Goal: Information Seeking & Learning: Learn about a topic

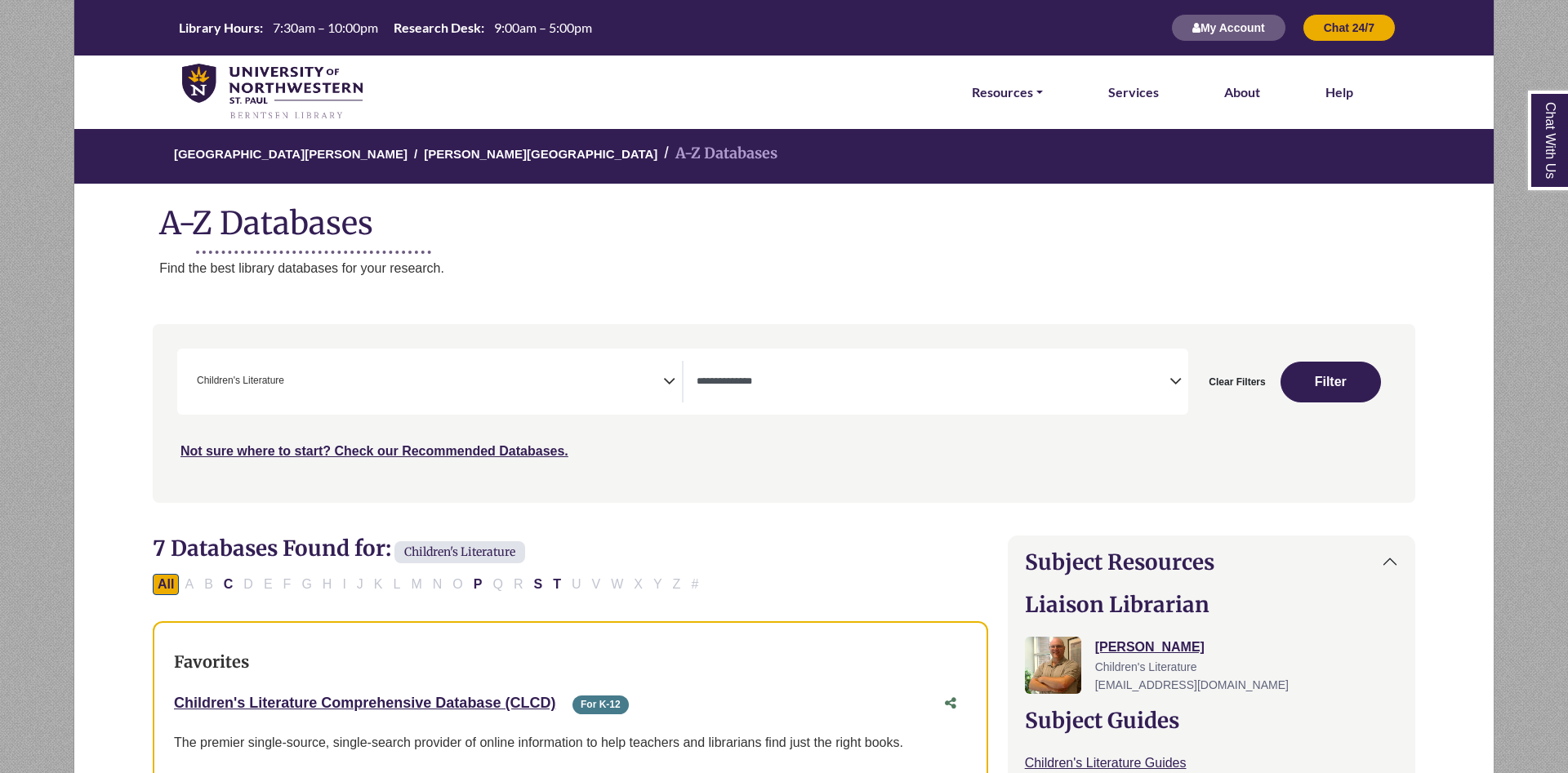
select select "*****"
select select "Database Types Filter"
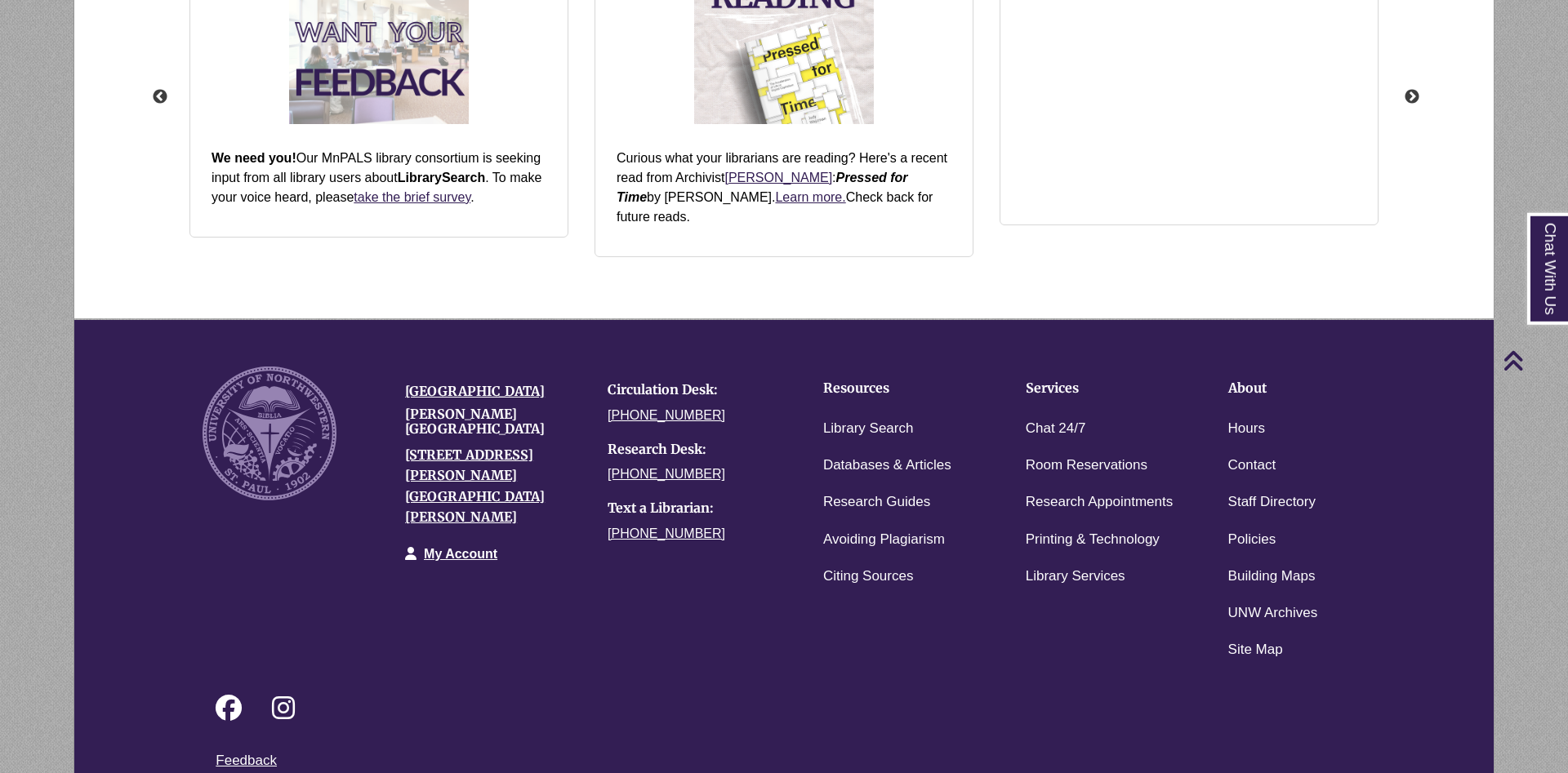
scroll to position [2100, 0]
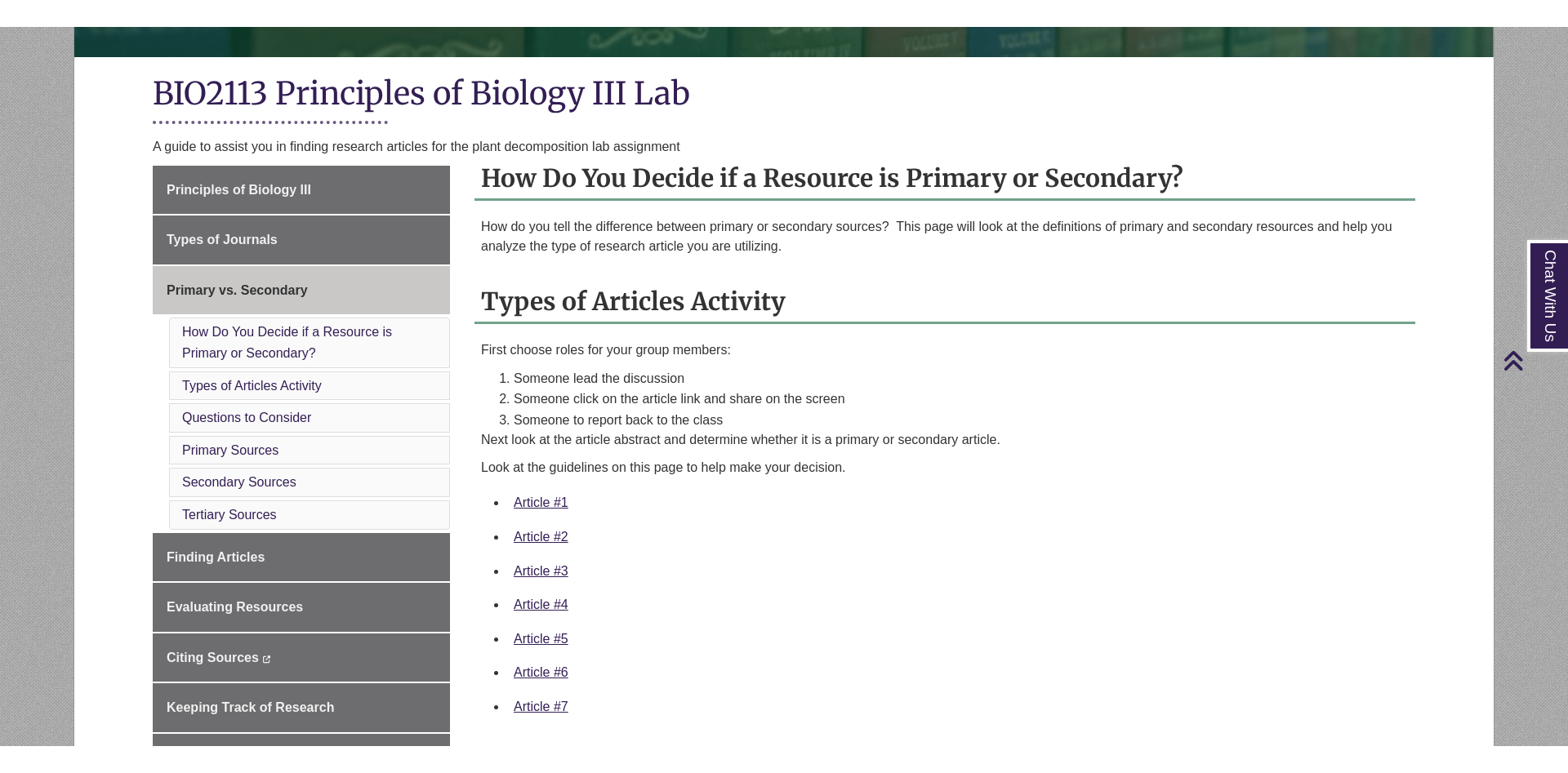
scroll to position [332, 0]
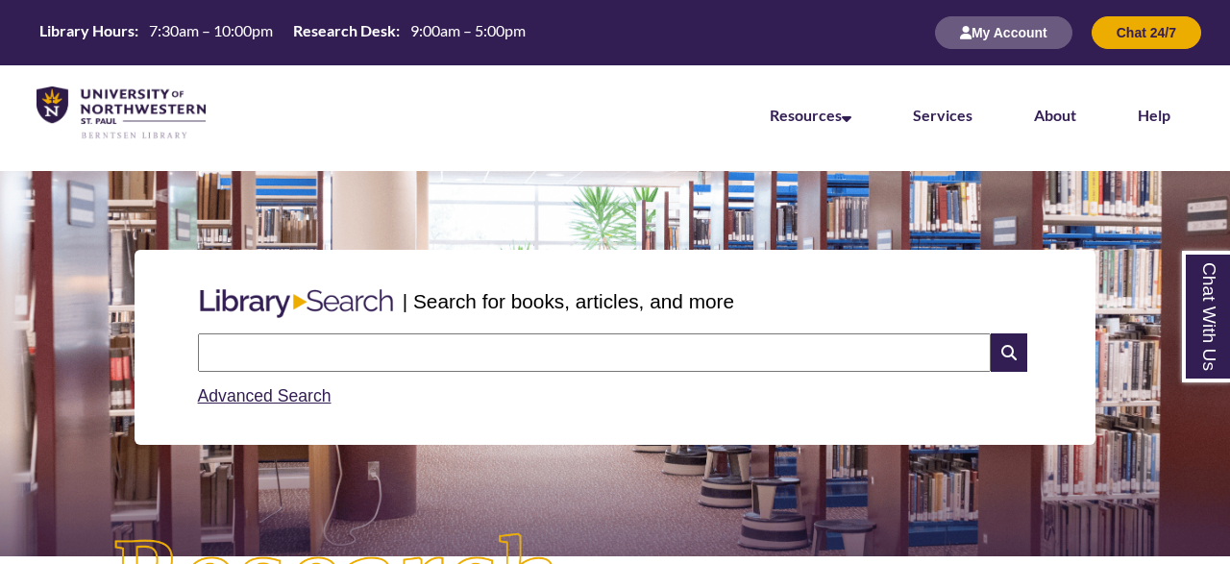
click at [574, 353] on input "text" at bounding box center [594, 352] width 793 height 38
type input "**********"
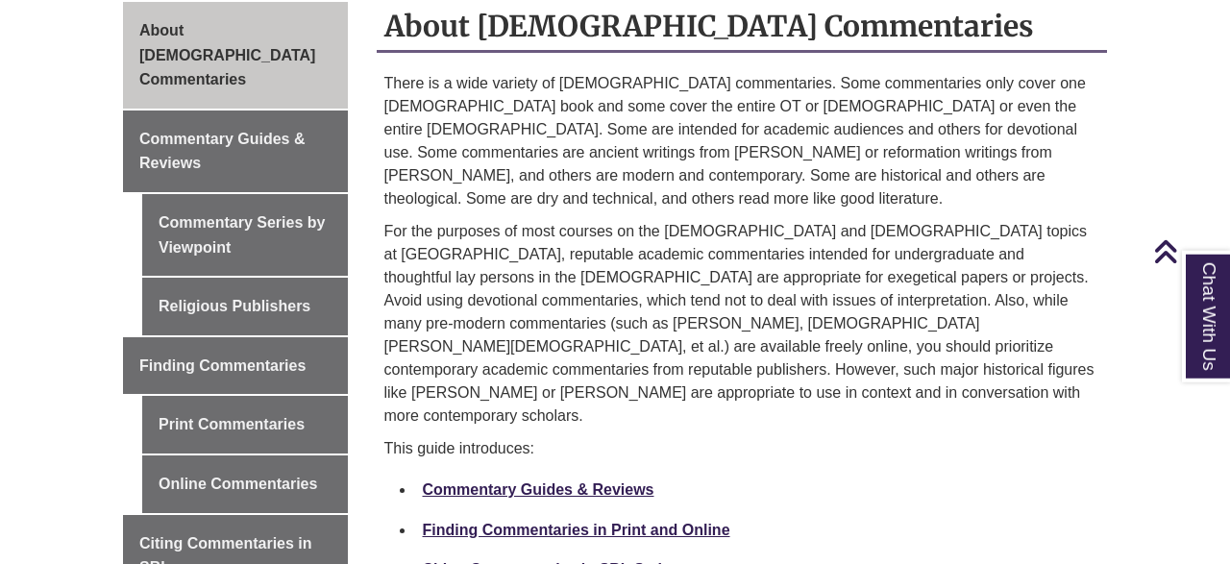
scroll to position [563, 0]
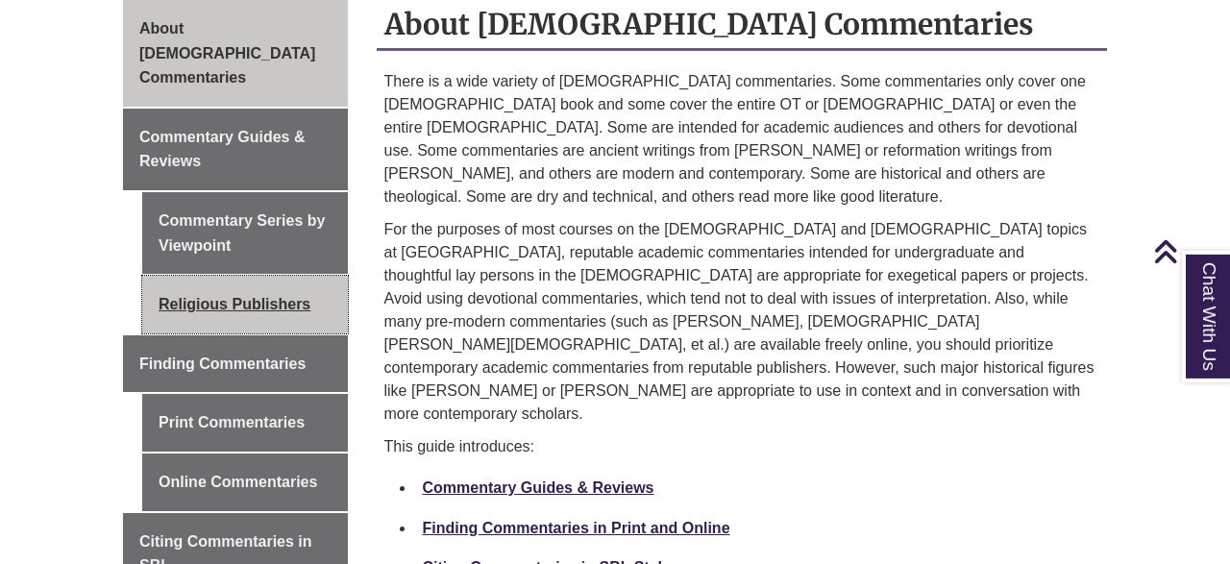
click at [272, 277] on link "Religious Publishers" at bounding box center [245, 305] width 206 height 58
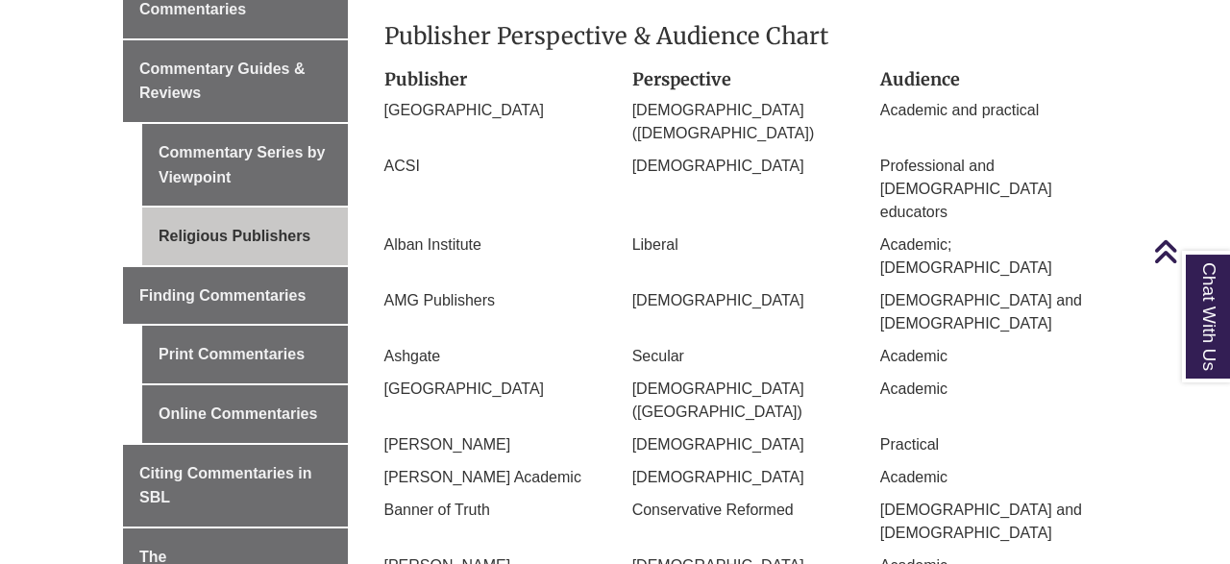
scroll to position [636, 0]
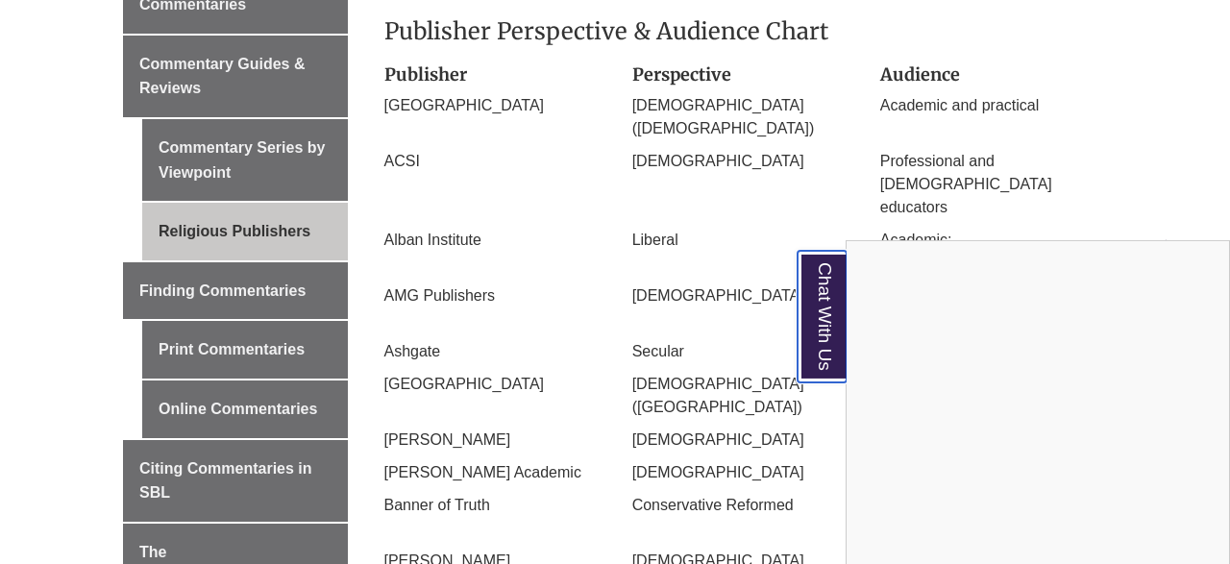
click at [823, 293] on link "Chat With Us" at bounding box center [822, 317] width 49 height 132
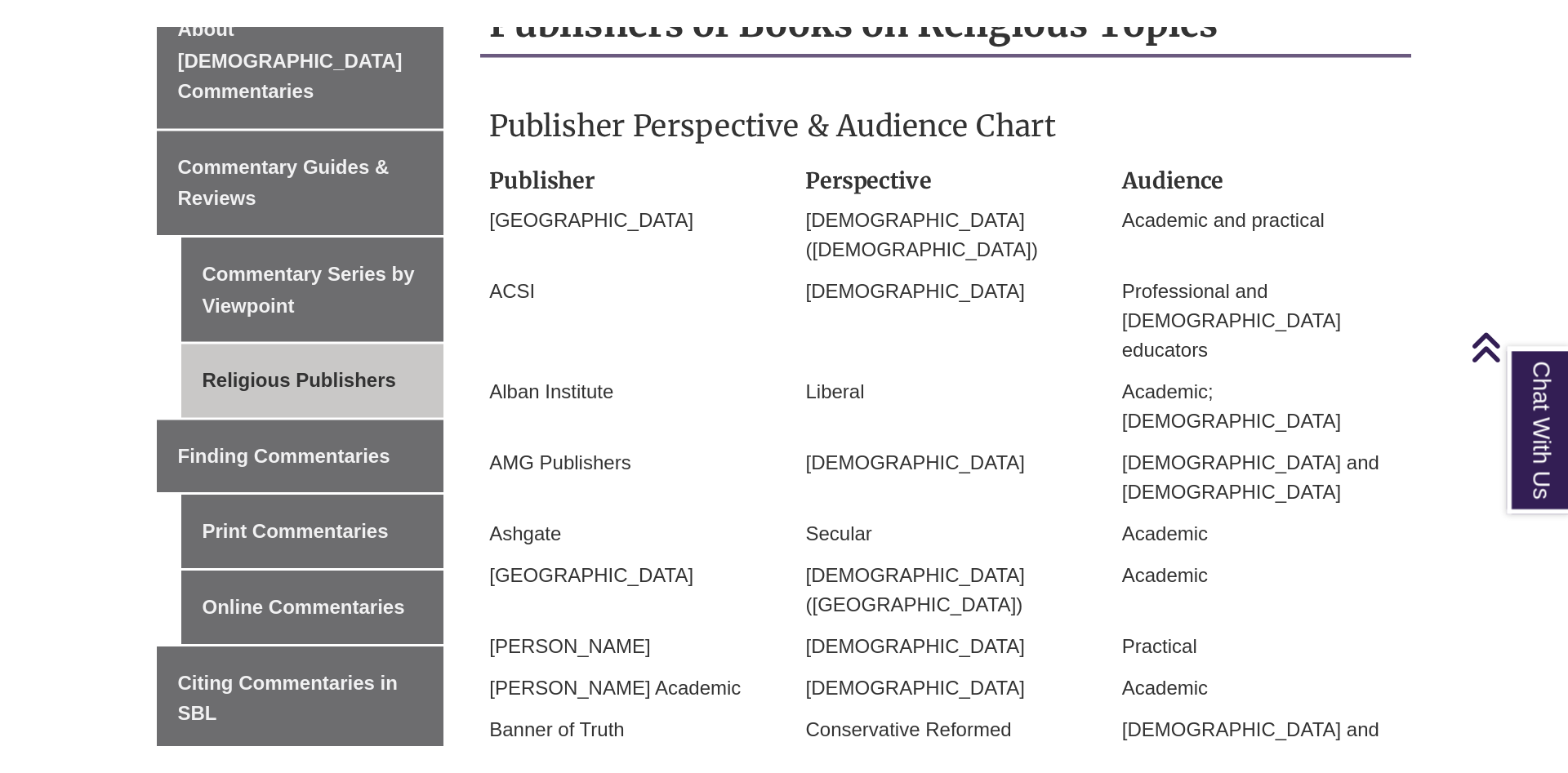
scroll to position [501, 0]
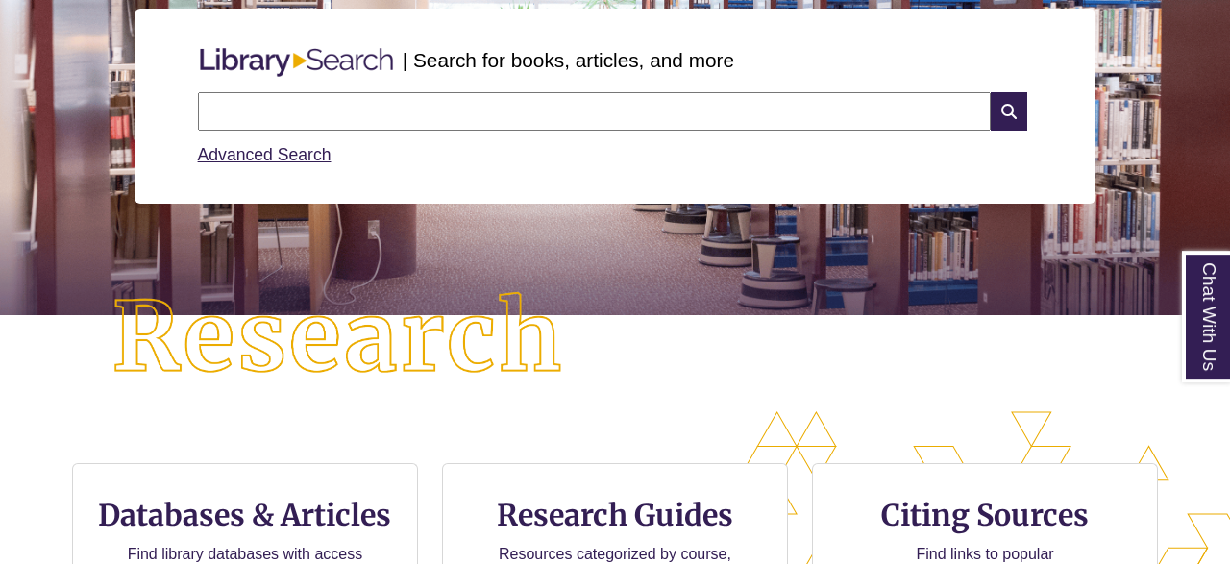
scroll to position [404, 1230]
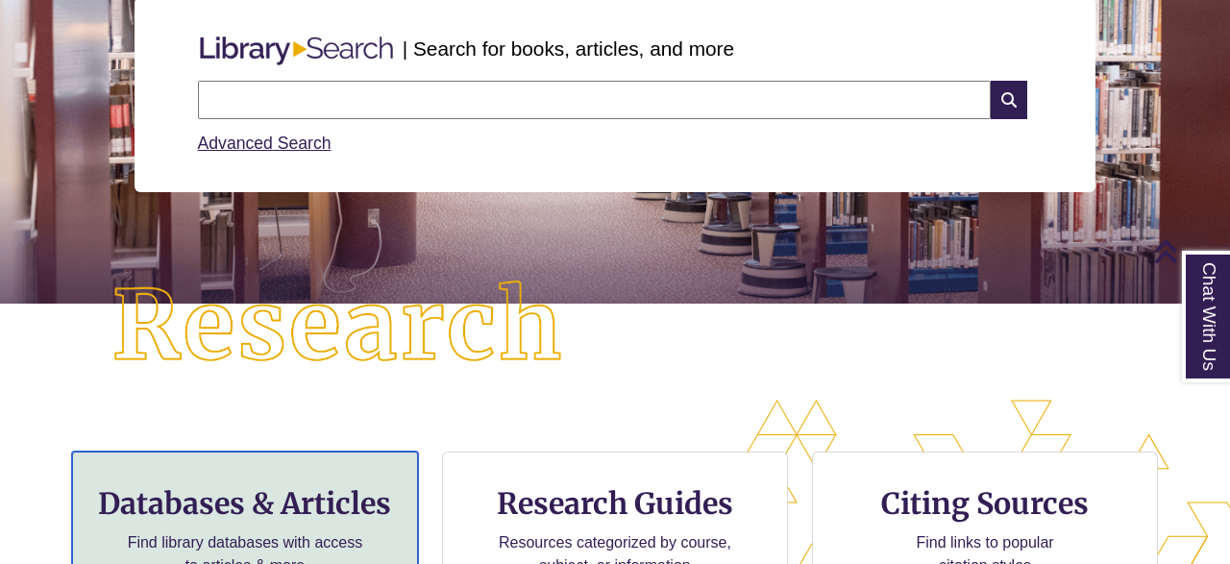
click at [315, 512] on h3 "Databases & Articles" at bounding box center [244, 503] width 313 height 37
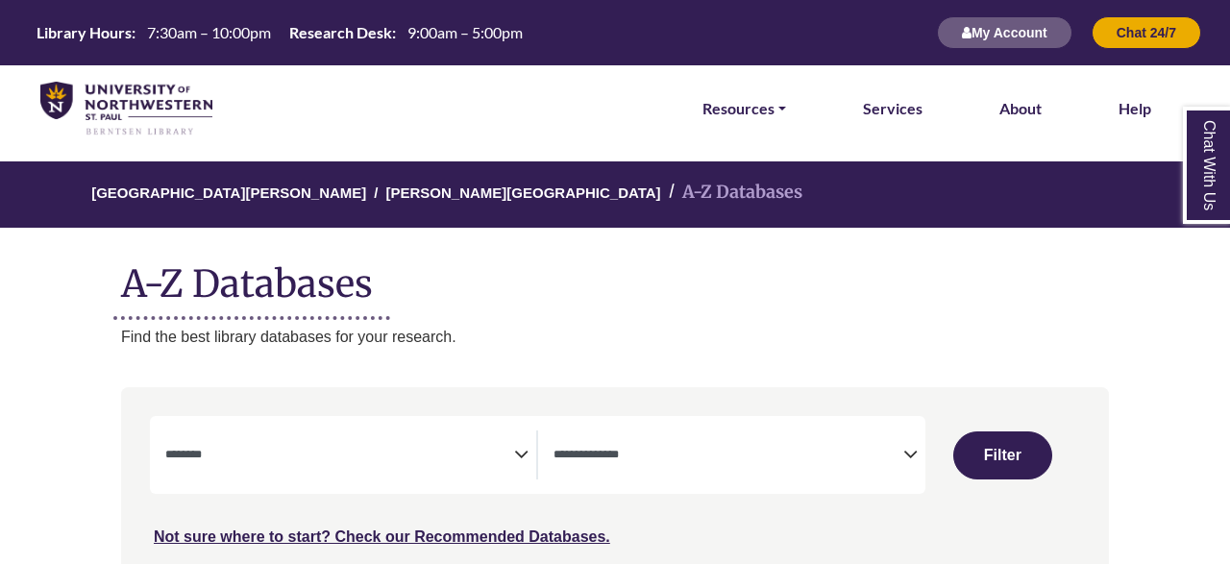
select select "Database Subject Filter"
select select "Database Types Filter"
select select "Database Subject Filter"
select select "Database Types Filter"
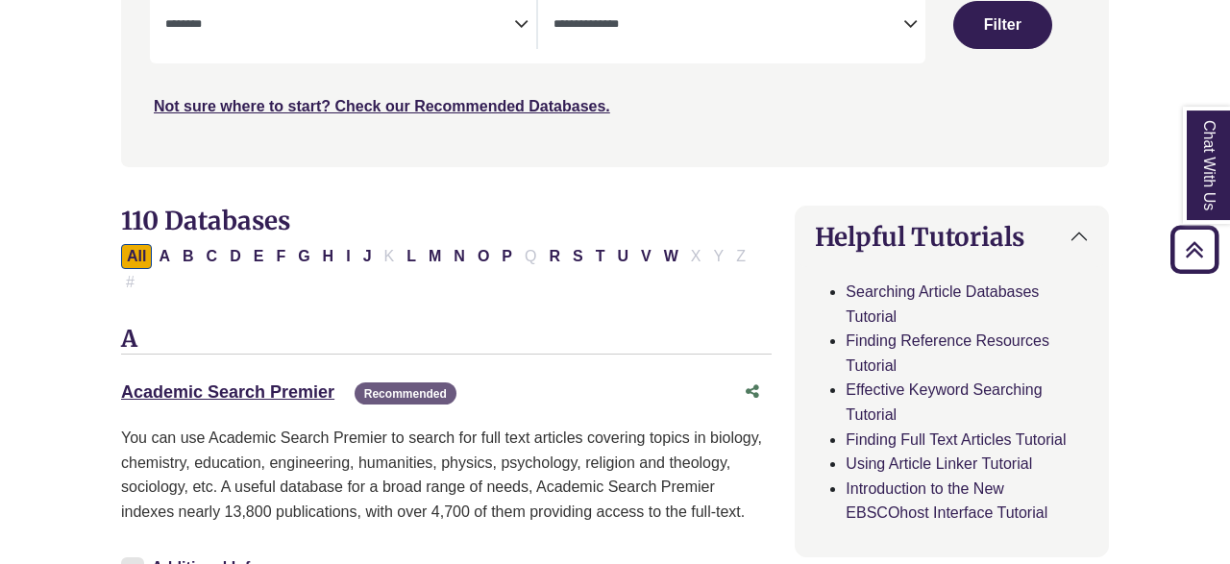
scroll to position [385, 0]
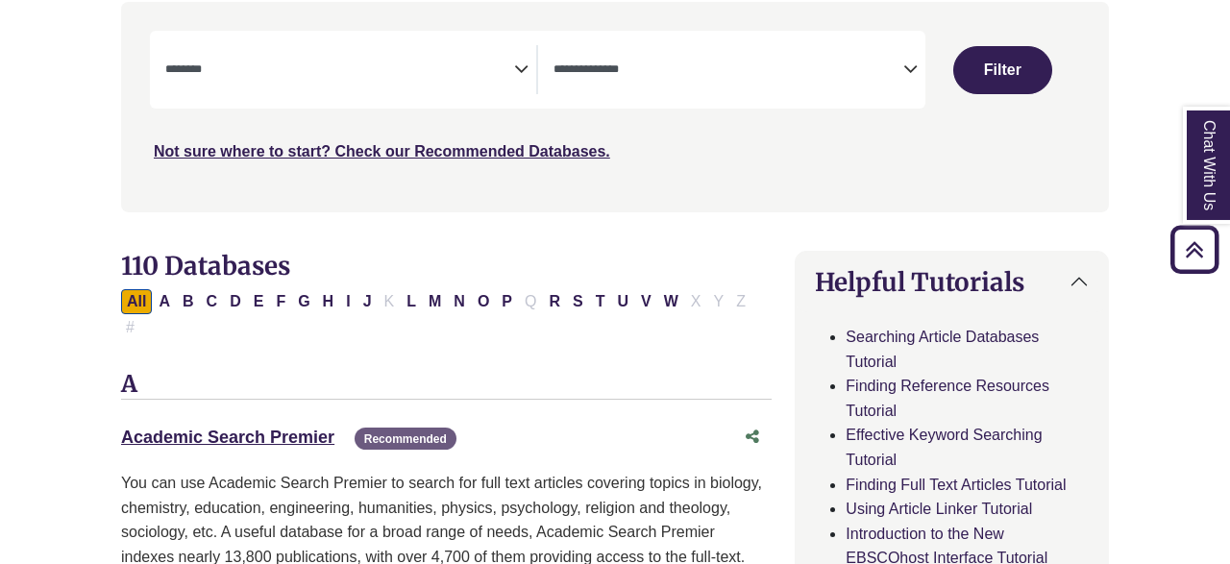
click at [454, 59] on span "Search filters" at bounding box center [339, 67] width 349 height 16
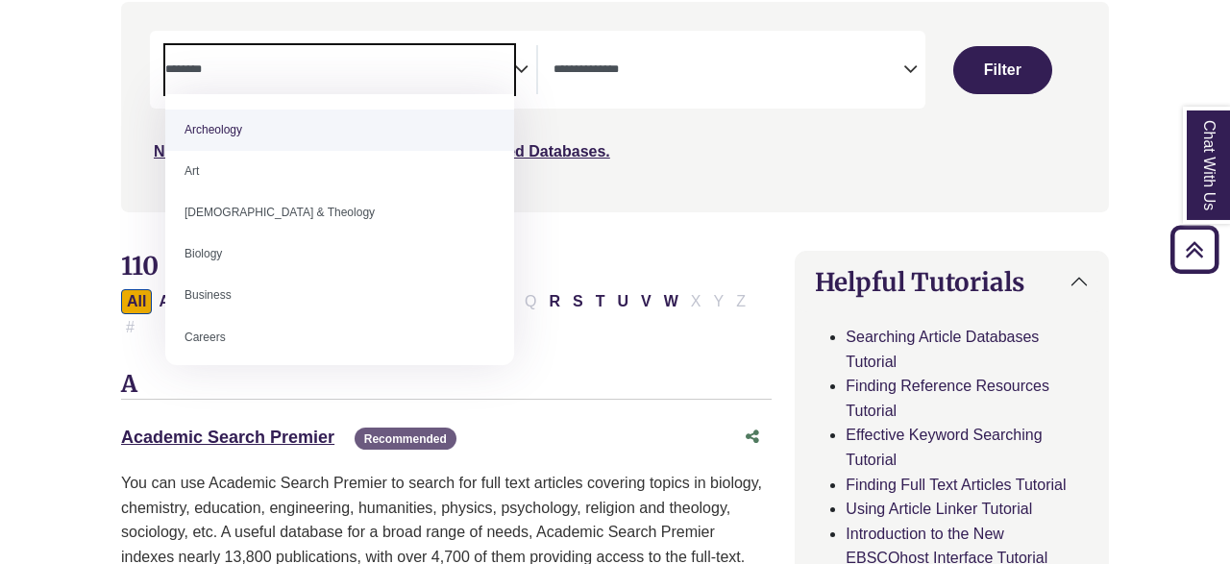
click at [454, 59] on span "Search filters" at bounding box center [339, 67] width 349 height 16
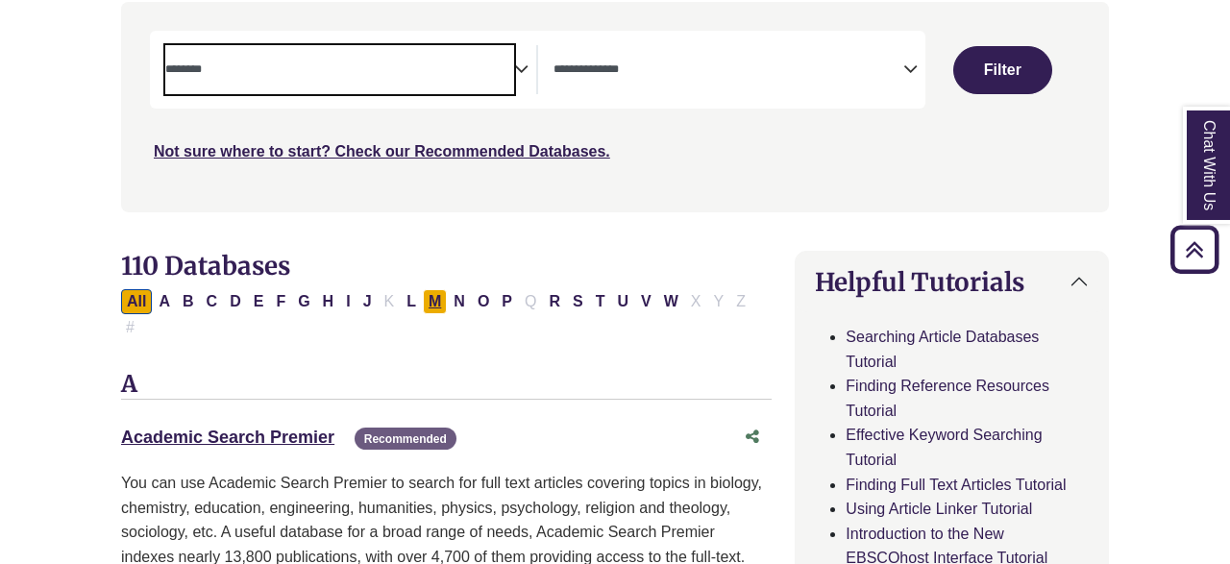
click at [426, 298] on button "M" at bounding box center [435, 301] width 24 height 25
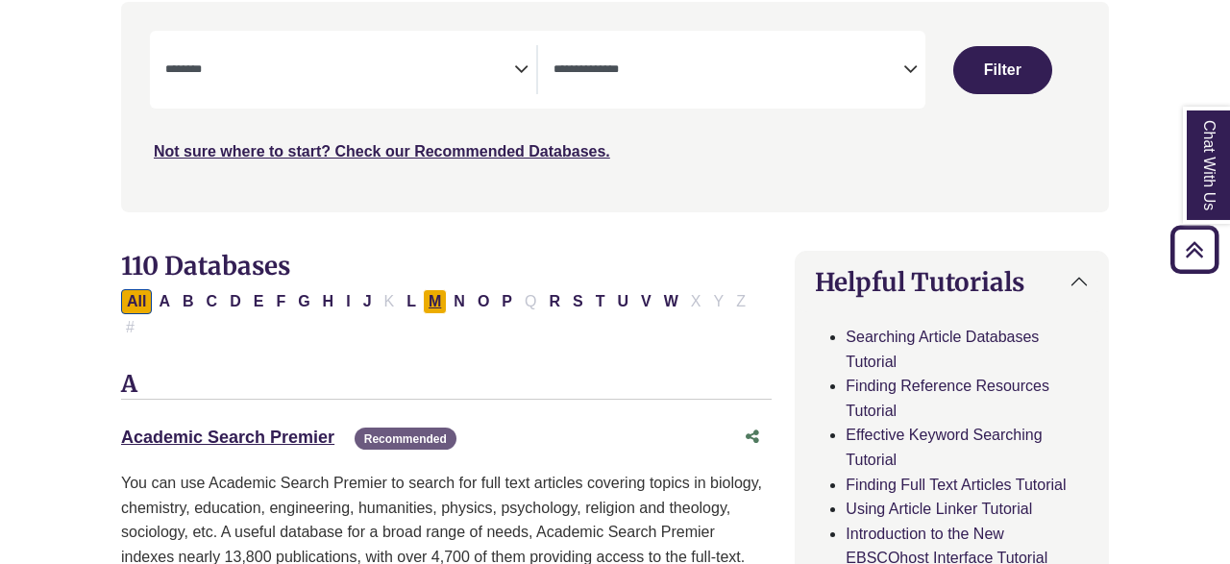
select select "Database Subject Filter"
select select "Database Types Filter"
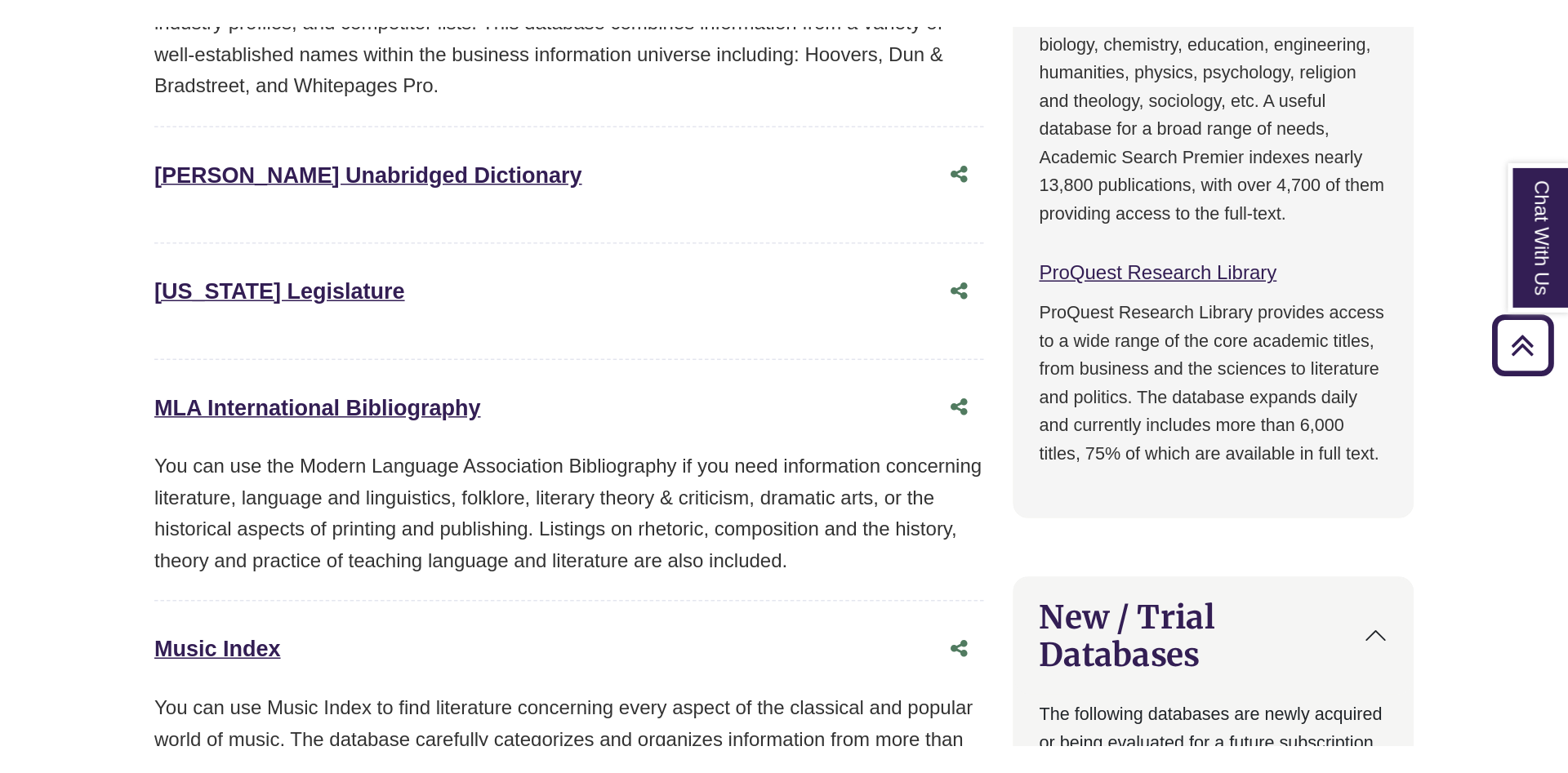
scroll to position [1165, 0]
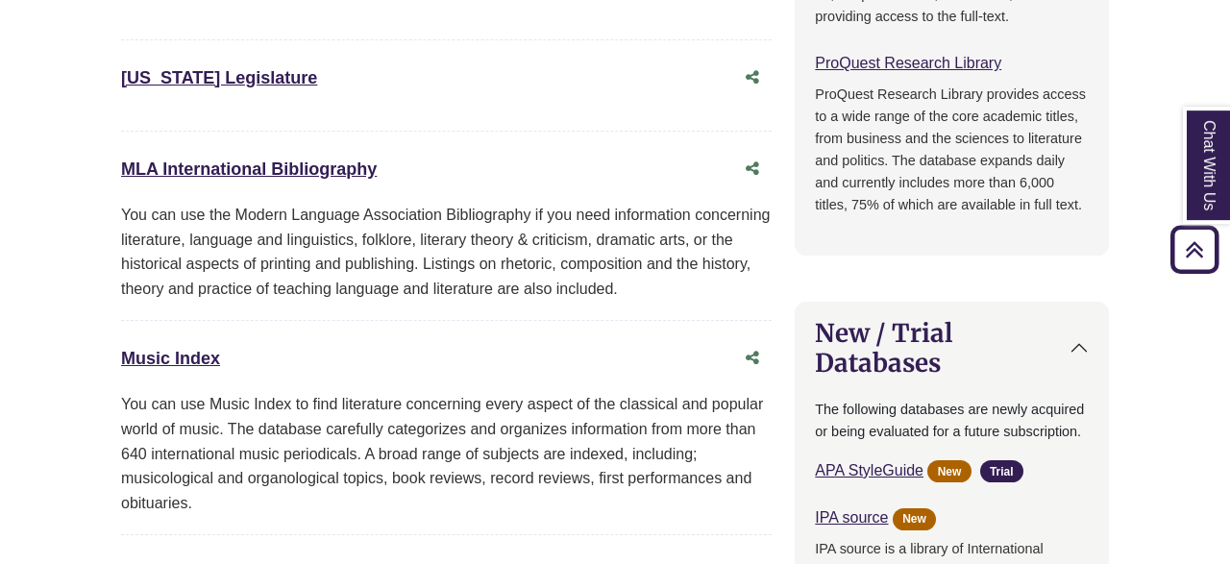
click at [283, 208] on div "You can use the Modern Language Association Bibliography if you need informatio…" at bounding box center [446, 252] width 651 height 98
drag, startPoint x: 283, startPoint y: 208, endPoint x: 341, endPoint y: 212, distance: 57.9
click at [341, 212] on div "You can use the Modern Language Association Bibliography if you need informatio…" at bounding box center [446, 252] width 651 height 98
click at [314, 160] on link "MLA International Bibliography This link opens in a new window" at bounding box center [249, 169] width 256 height 19
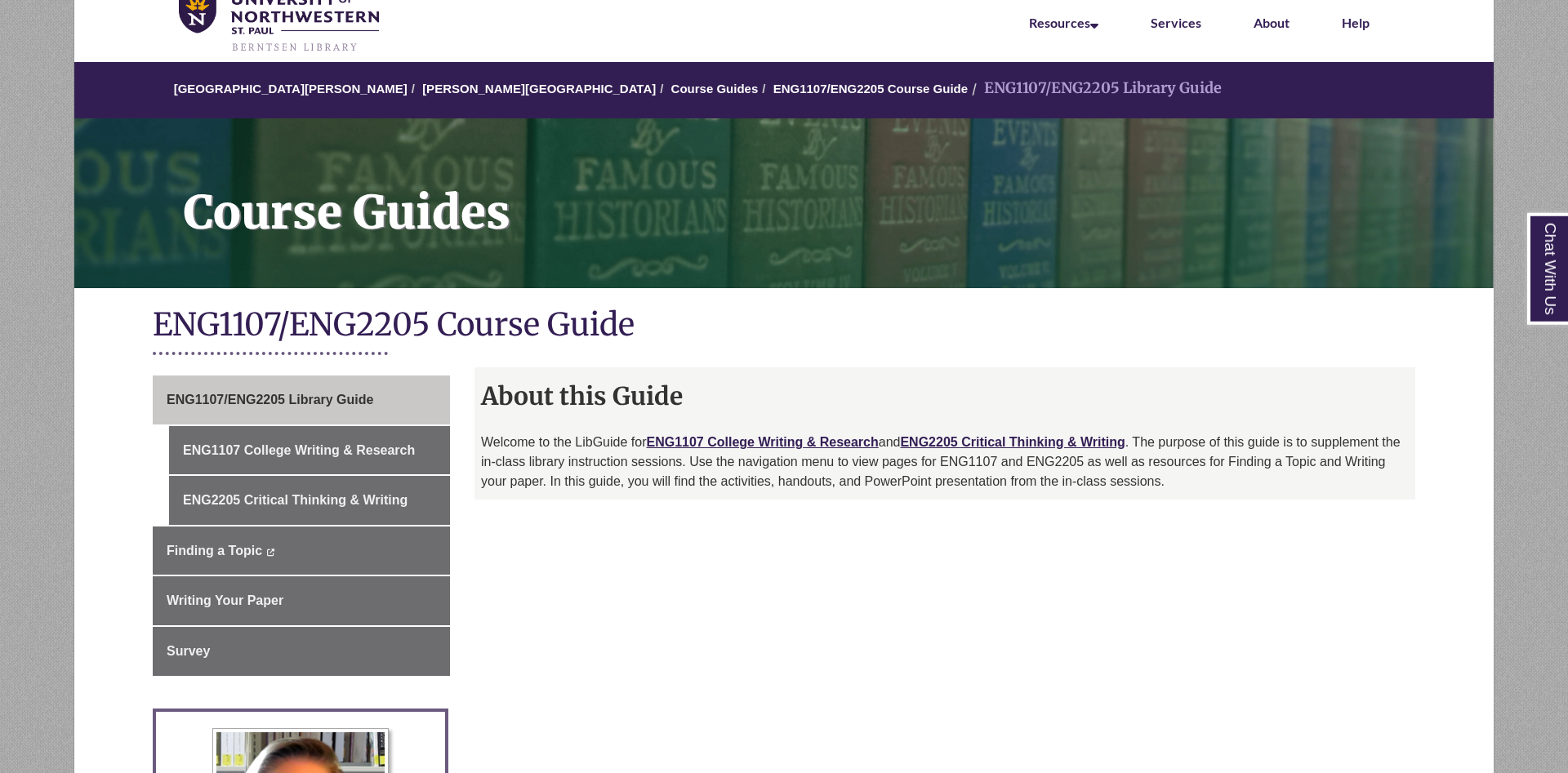
scroll to position [250, 0]
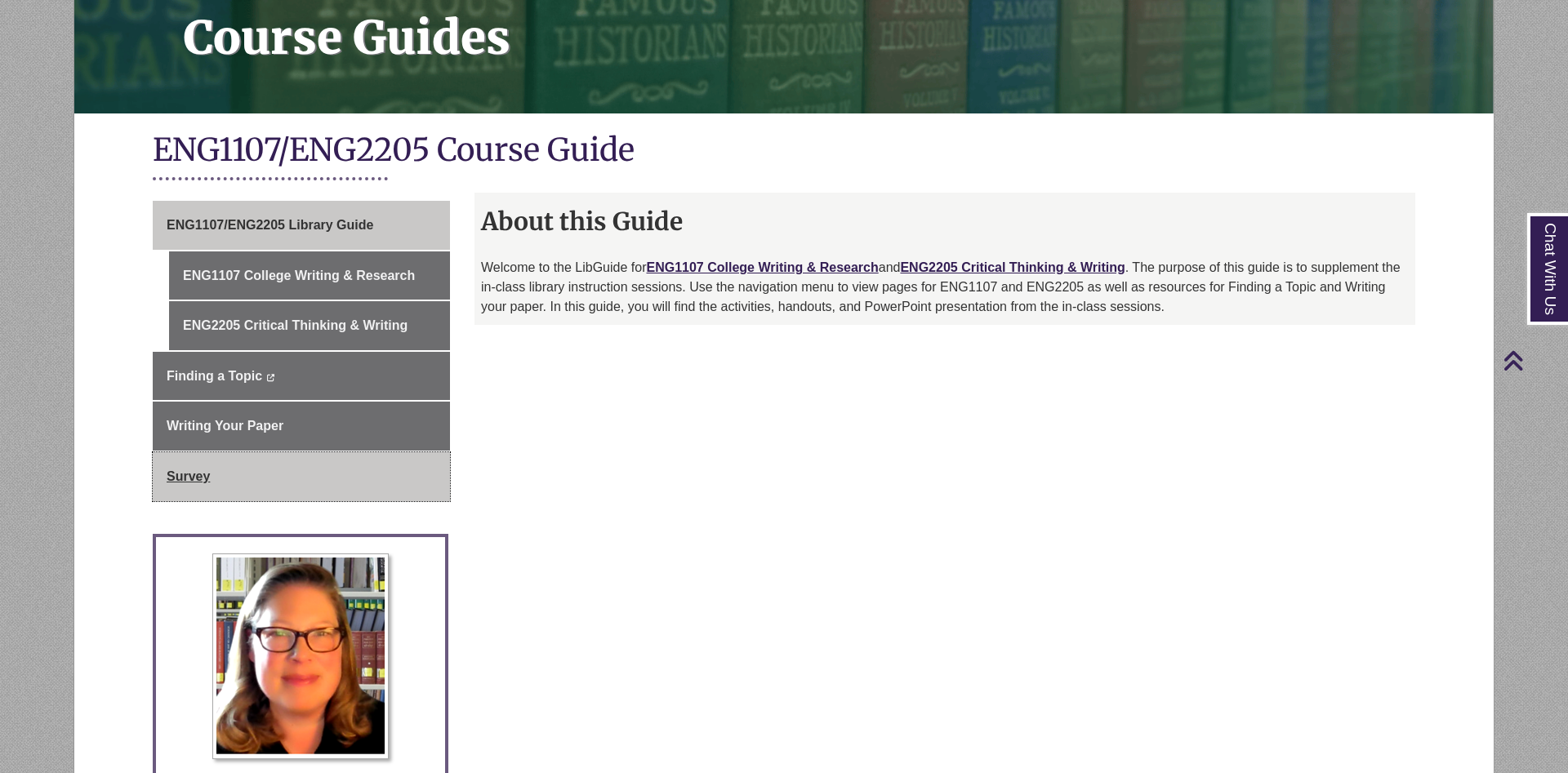
click at [292, 484] on link "Survey" at bounding box center [302, 477] width 297 height 49
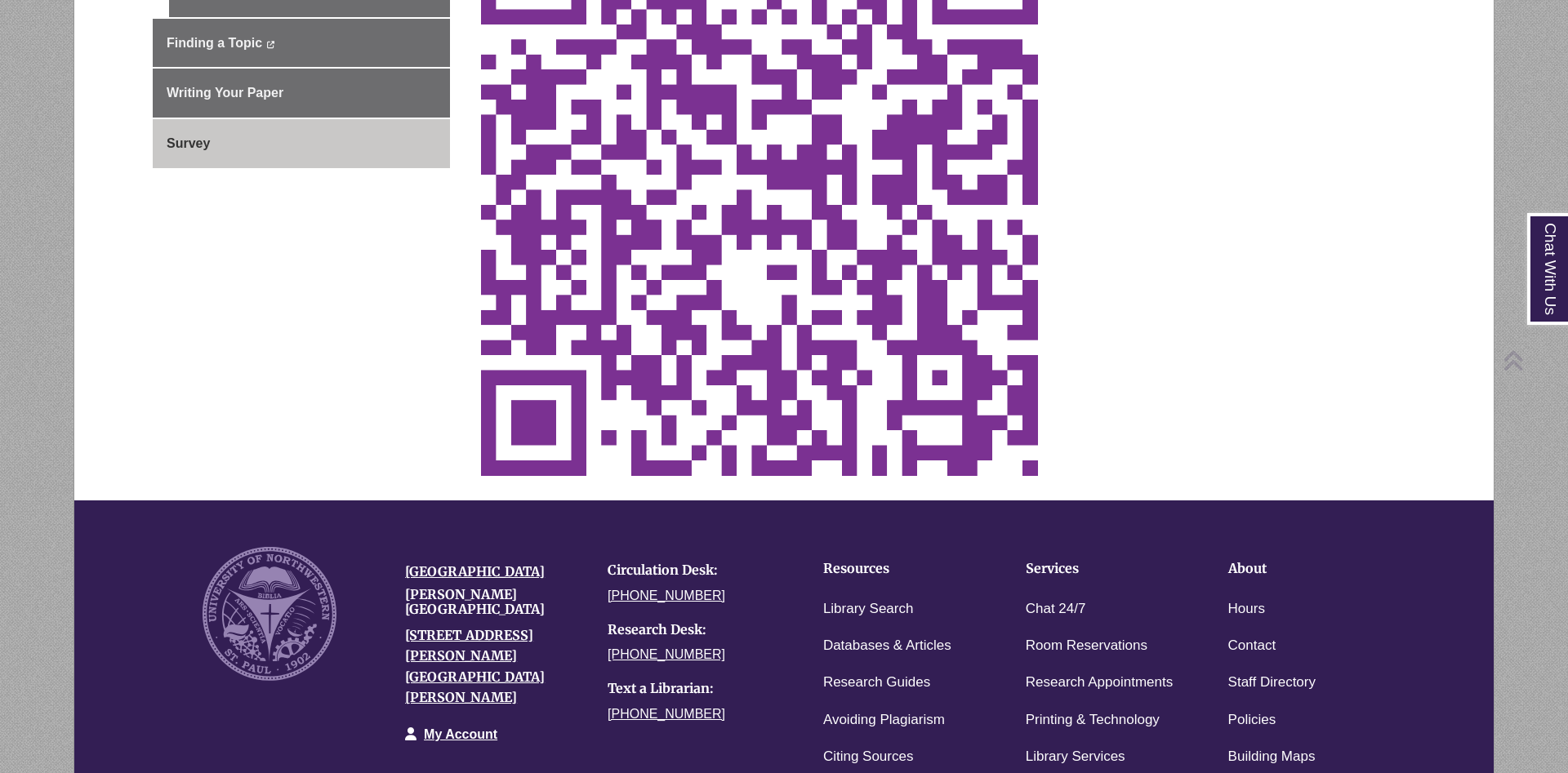
scroll to position [839, 0]
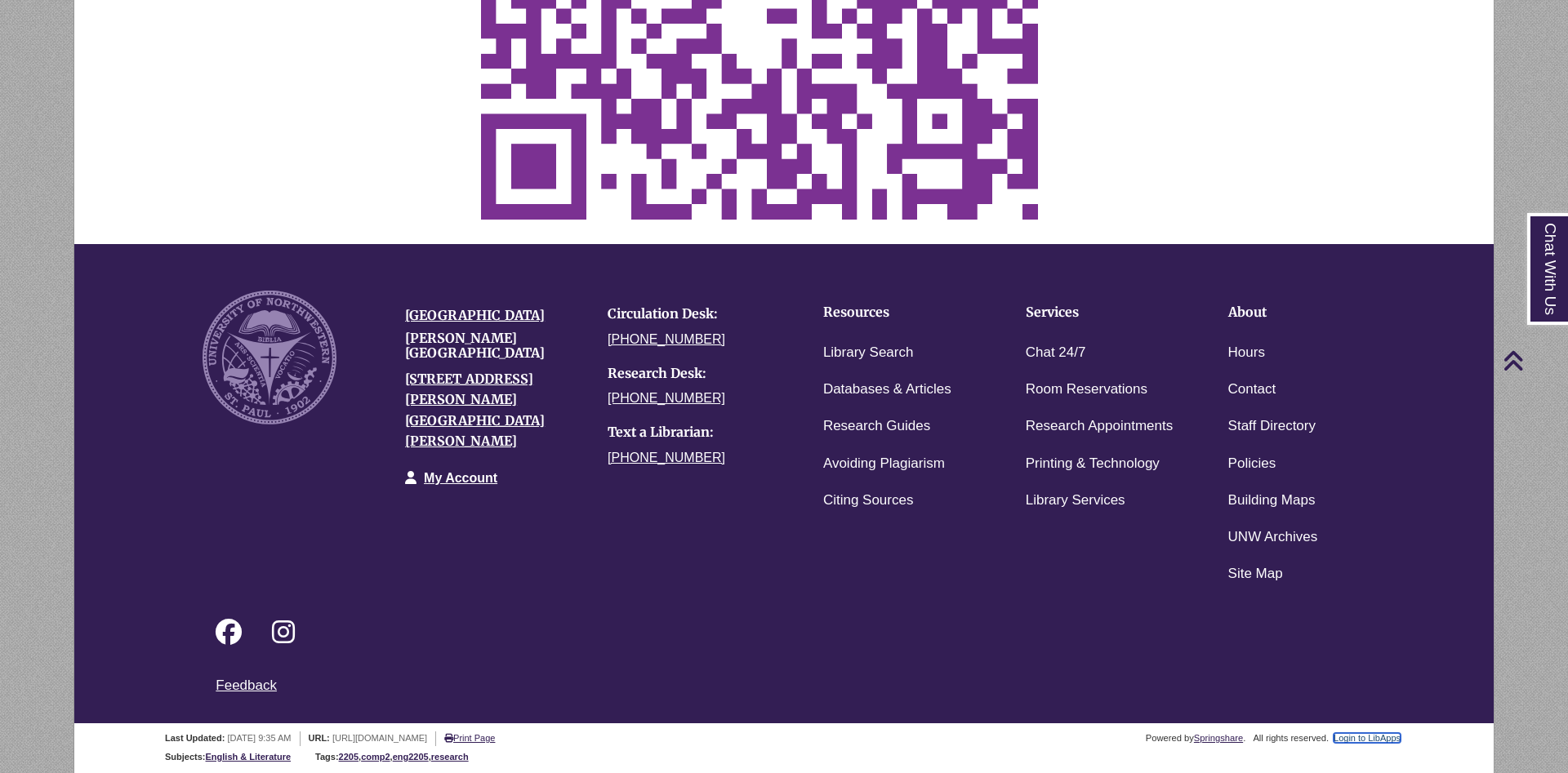
click at [1378, 737] on link "Login to LibApps" at bounding box center [1367, 738] width 67 height 10
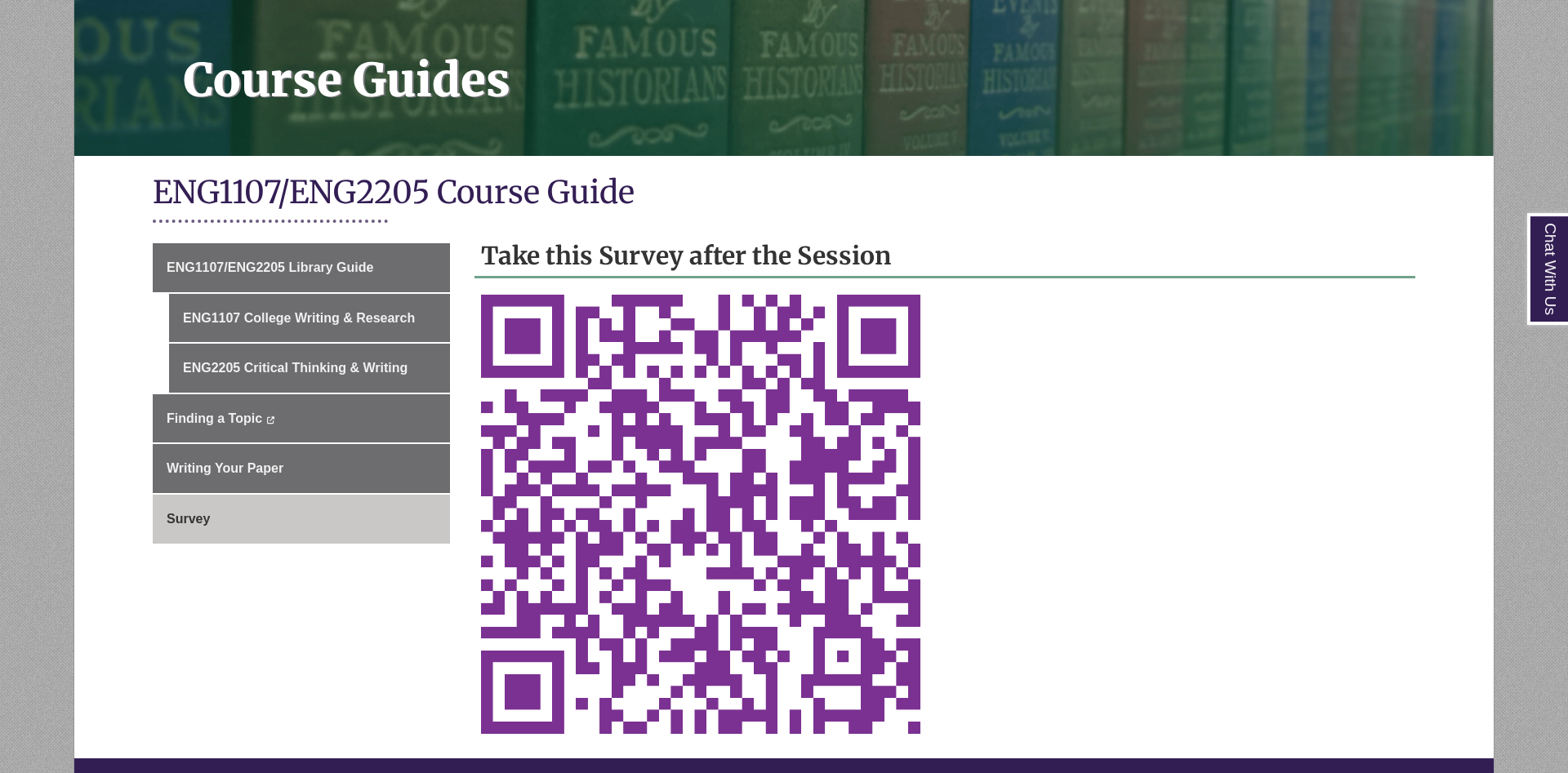
scroll to position [250, 0]
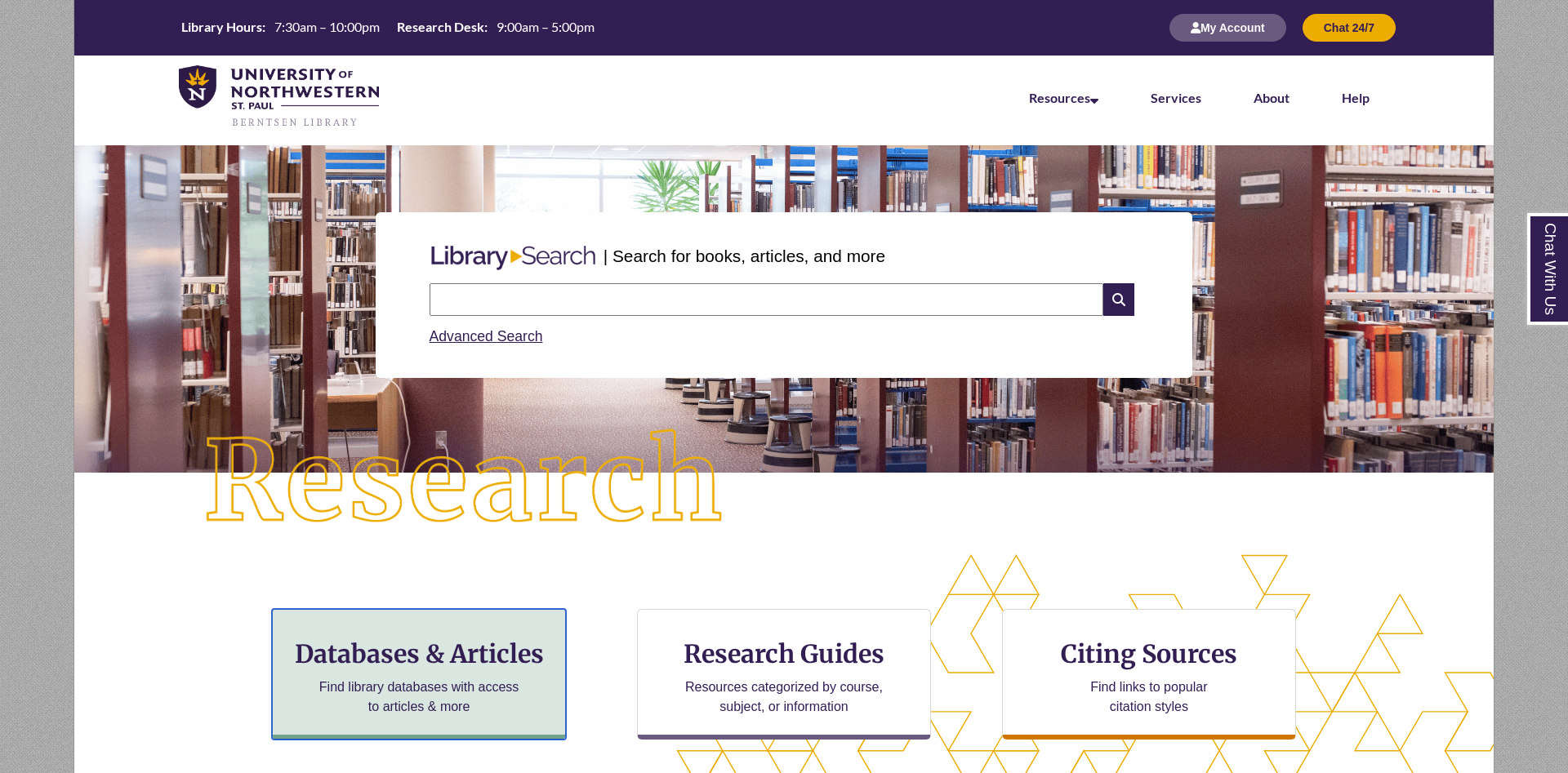
click at [478, 644] on h3 "Databases & Articles" at bounding box center [418, 653] width 266 height 31
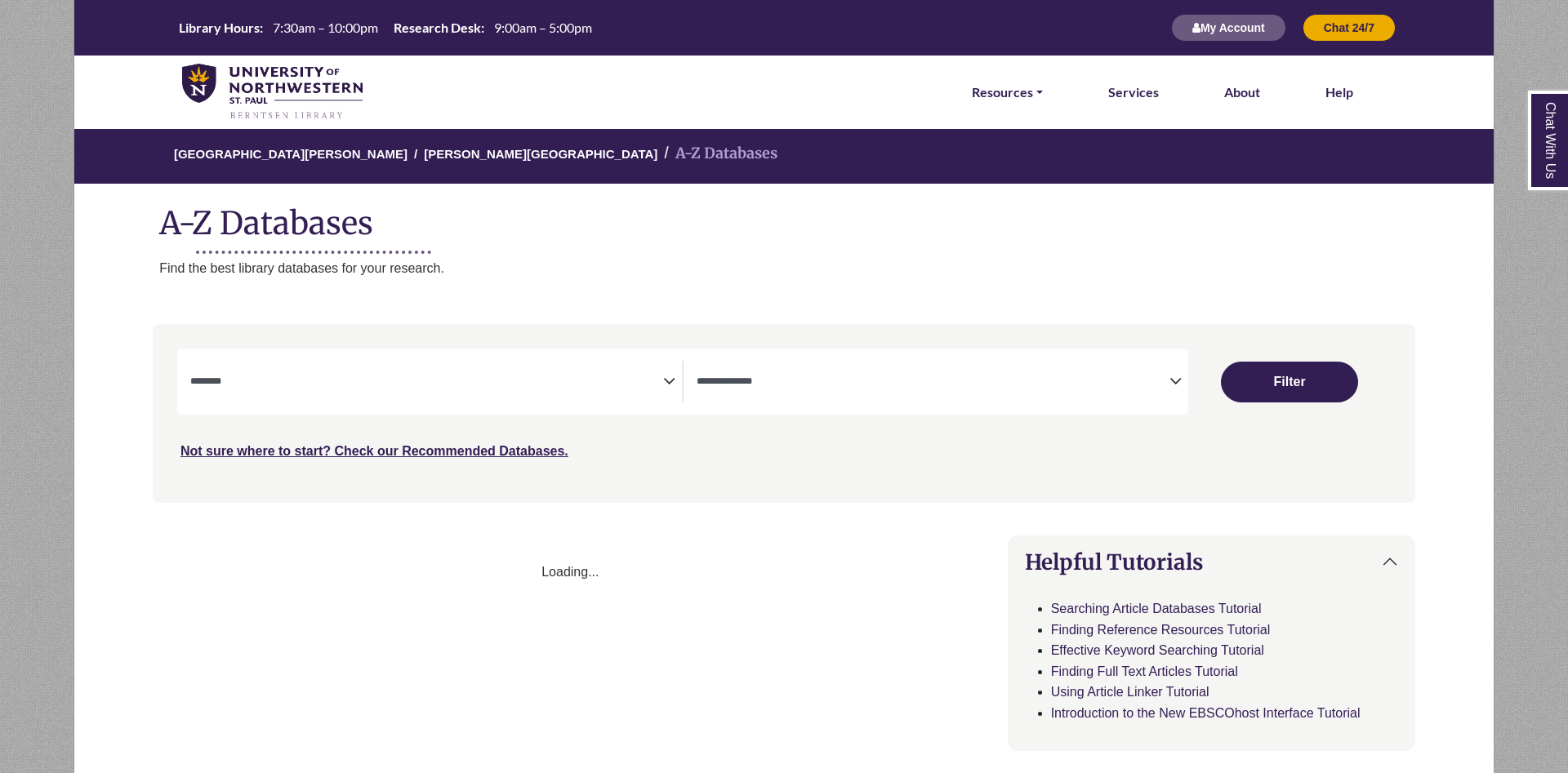
select select "Database Subject Filter"
select select "Database Types Filter"
select select "Database Subject Filter"
select select "Database Types Filter"
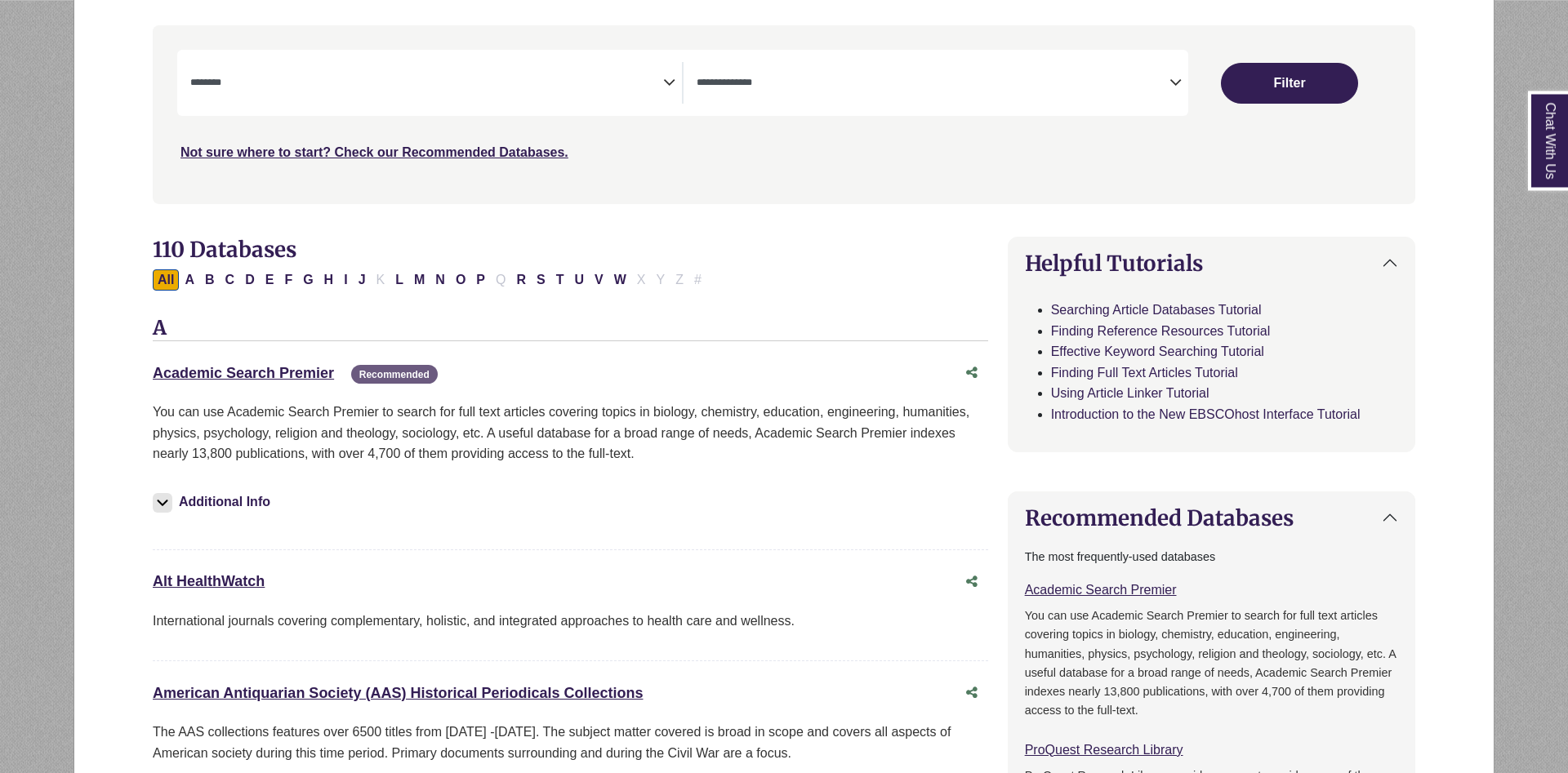
scroll to position [333, 0]
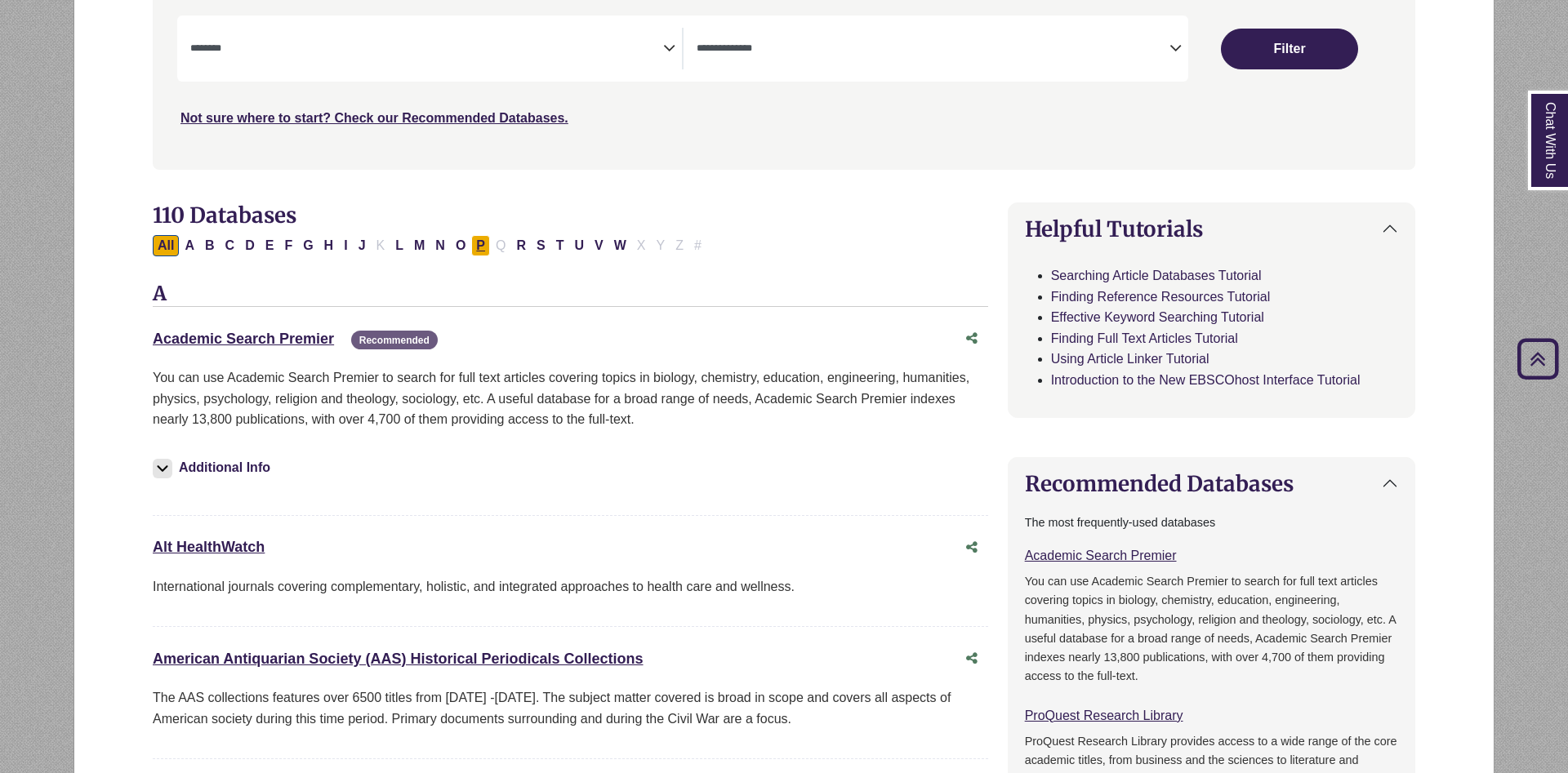
click at [478, 244] on button "P" at bounding box center [480, 245] width 19 height 21
select select "Database Subject Filter"
select select "Database Types Filter"
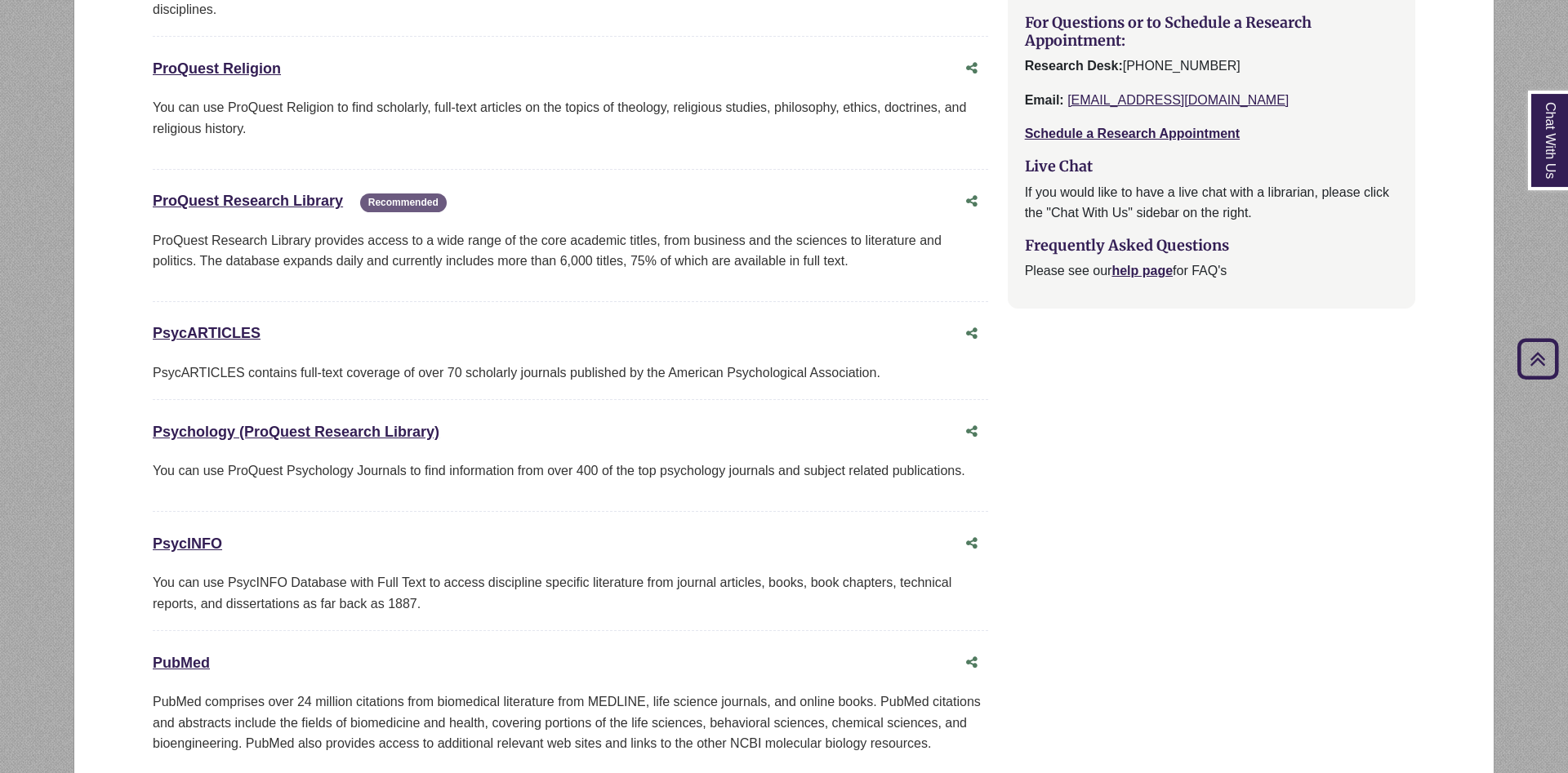
scroll to position [1748, 0]
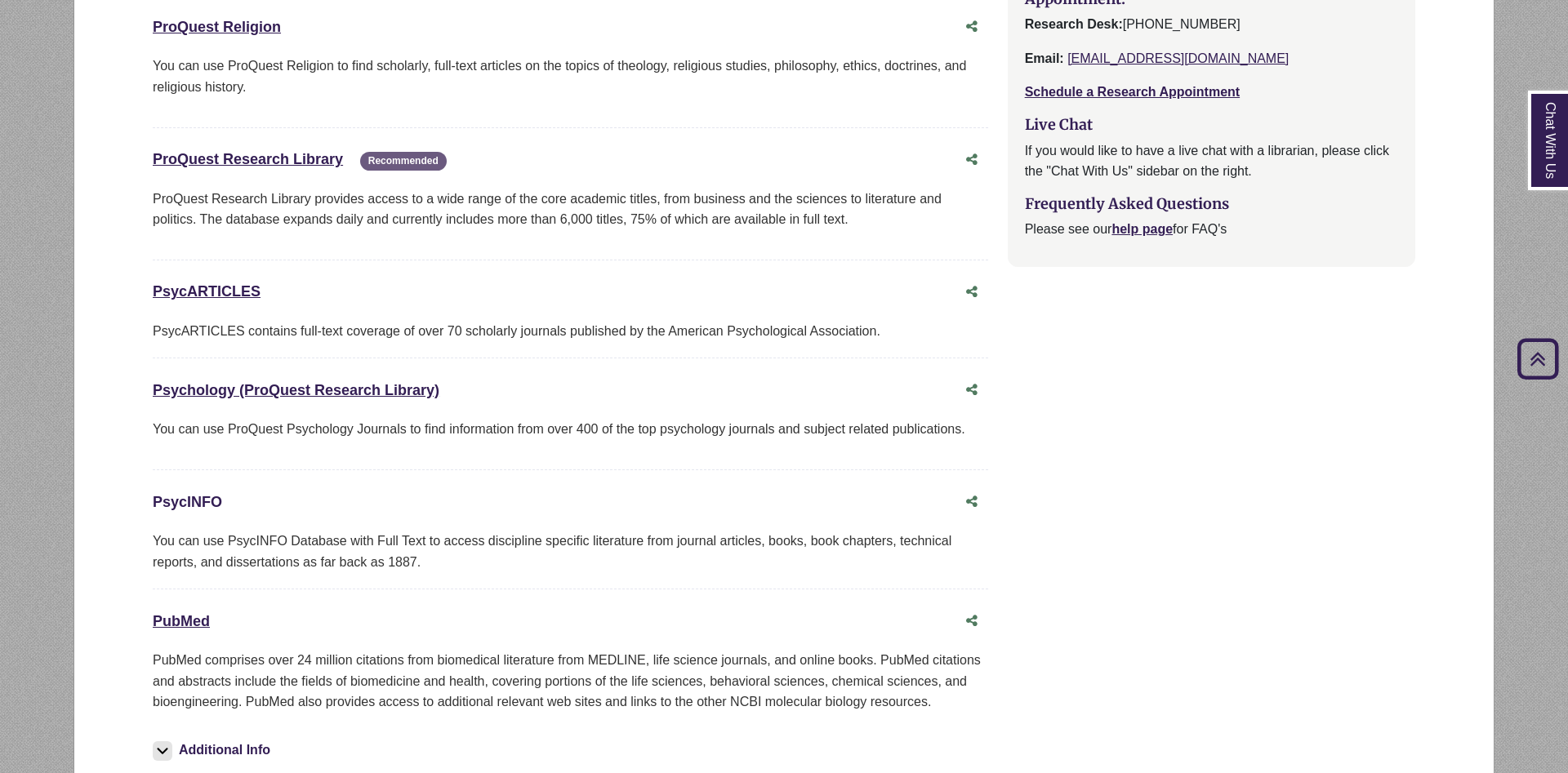
click at [191, 501] on link "PsycINFO This link opens in a new window" at bounding box center [188, 501] width 70 height 16
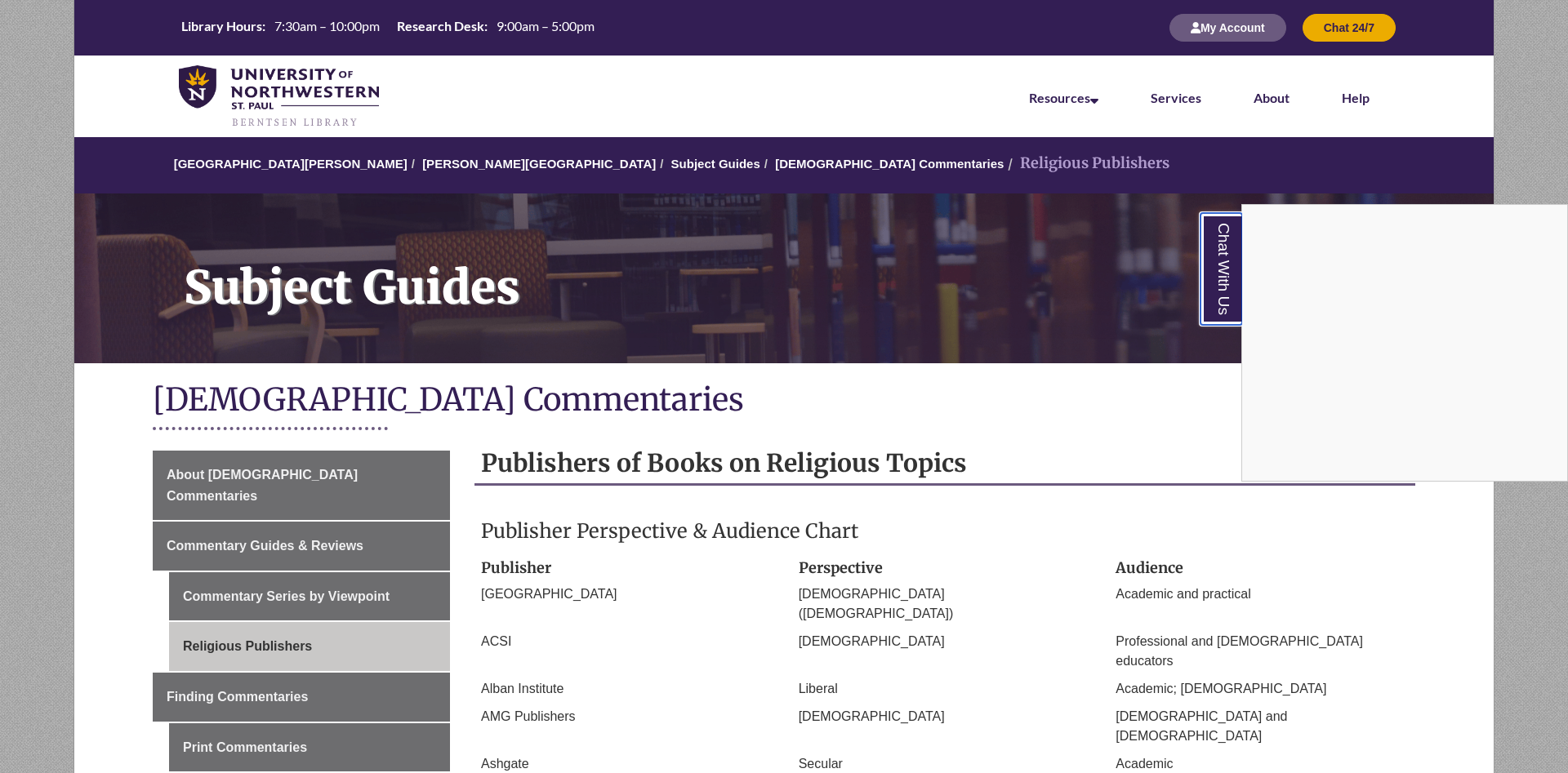
click at [1212, 287] on link "Chat With Us" at bounding box center [1220, 269] width 42 height 112
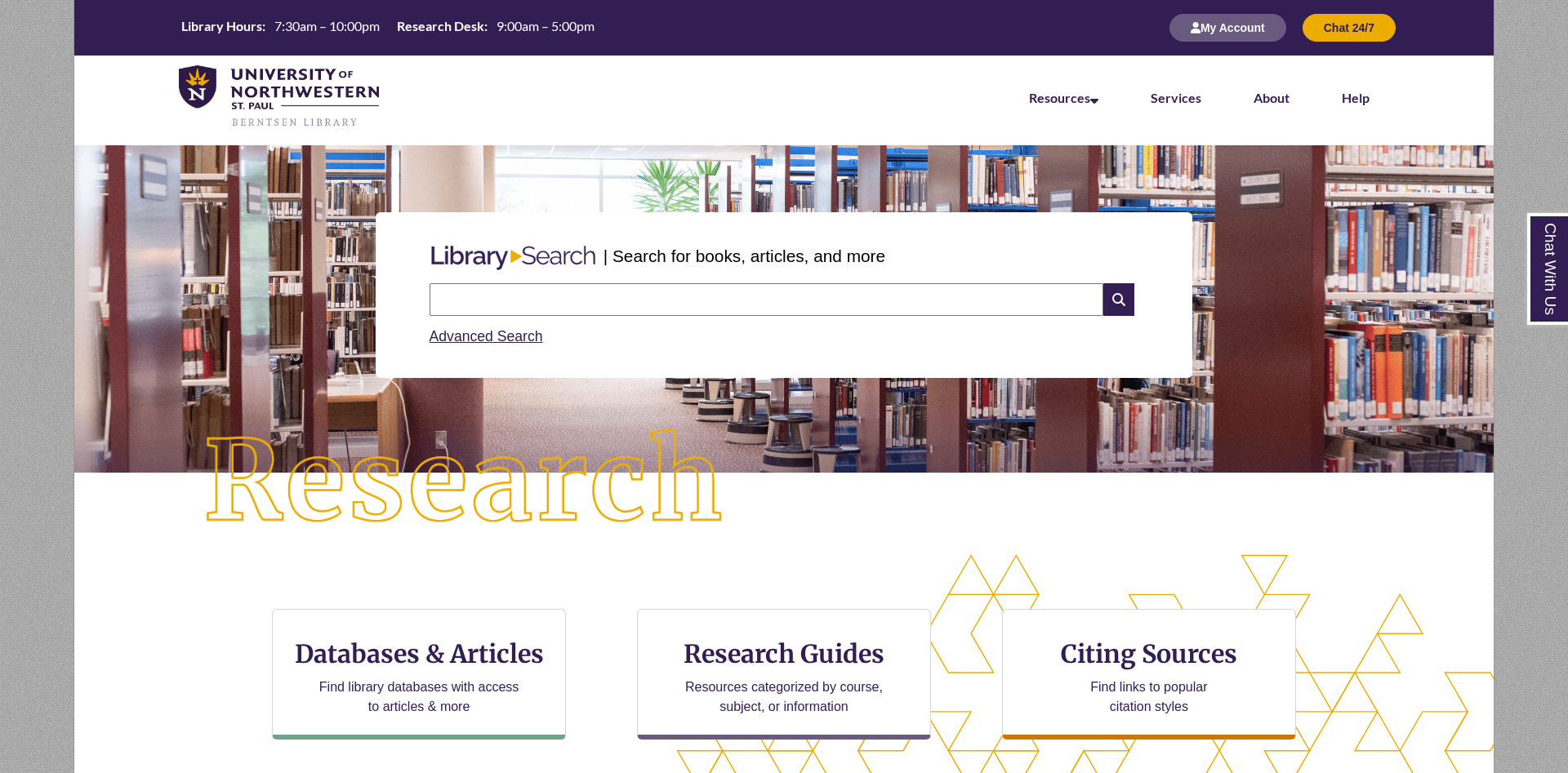
click at [631, 300] on input "text" at bounding box center [766, 299] width 674 height 32
type input "**********"
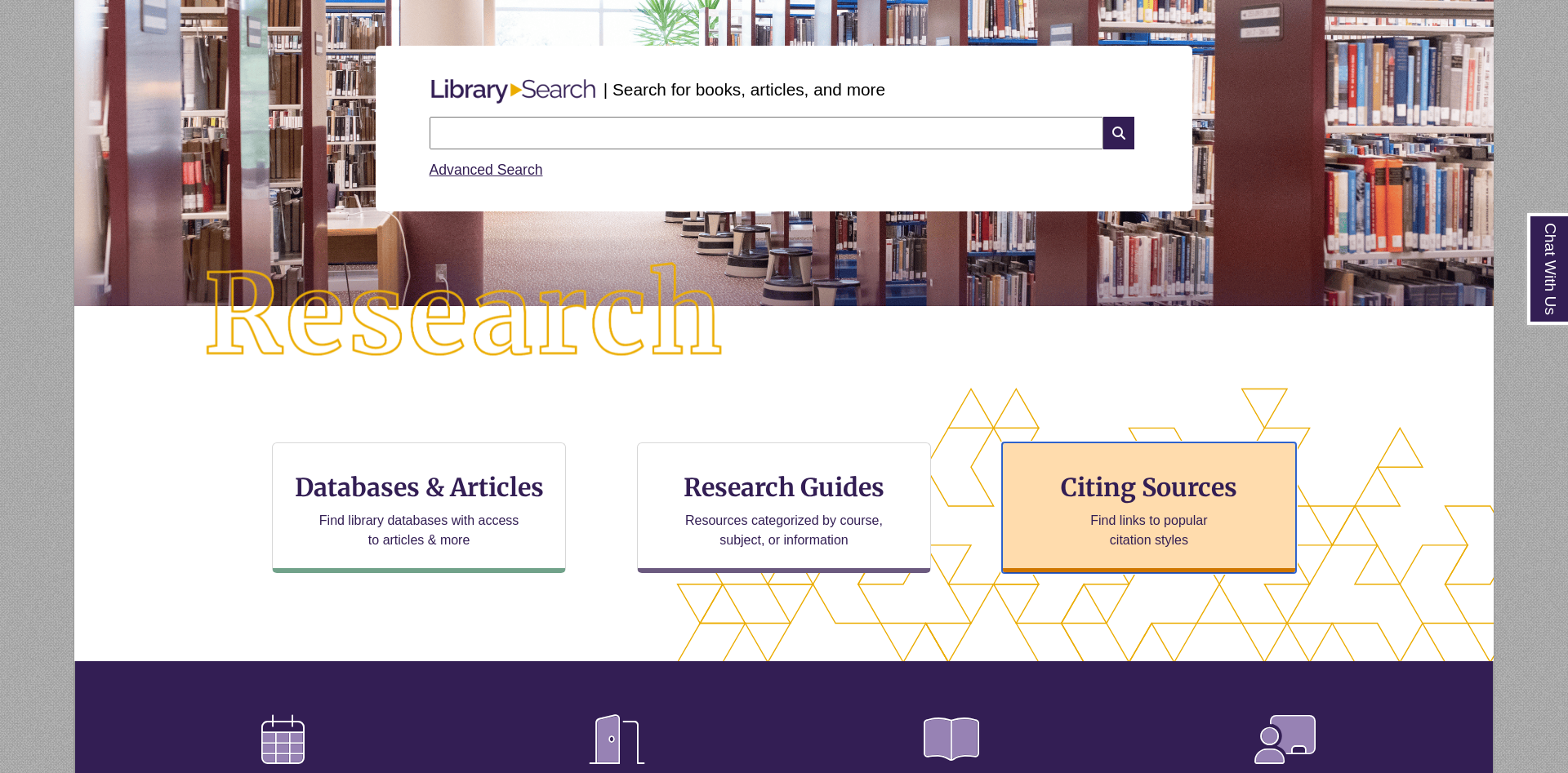
click at [1137, 491] on h3 "Citing Sources" at bounding box center [1149, 487] width 199 height 31
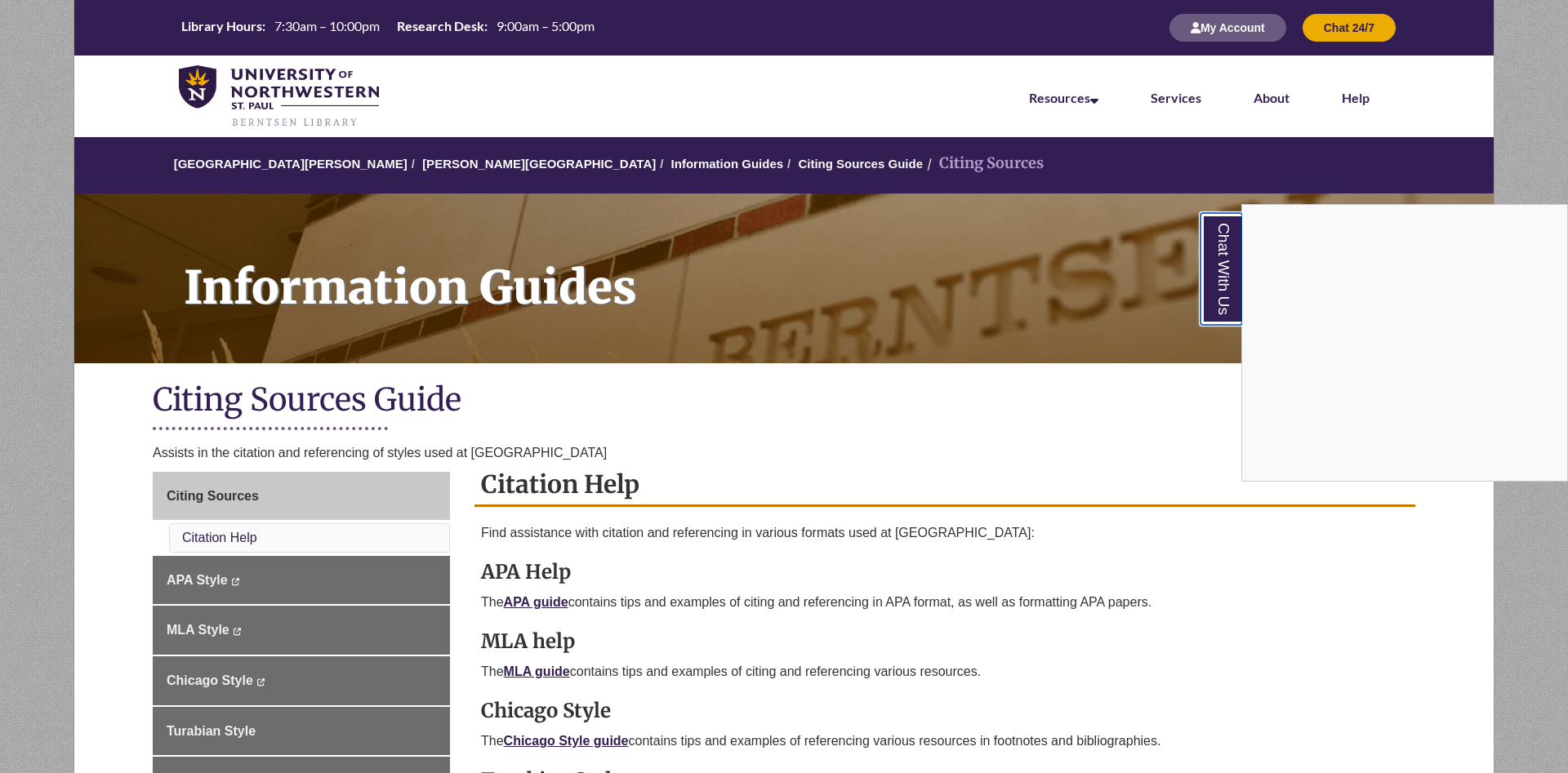
click at [1213, 262] on link "Chat With Us" at bounding box center [1220, 269] width 42 height 112
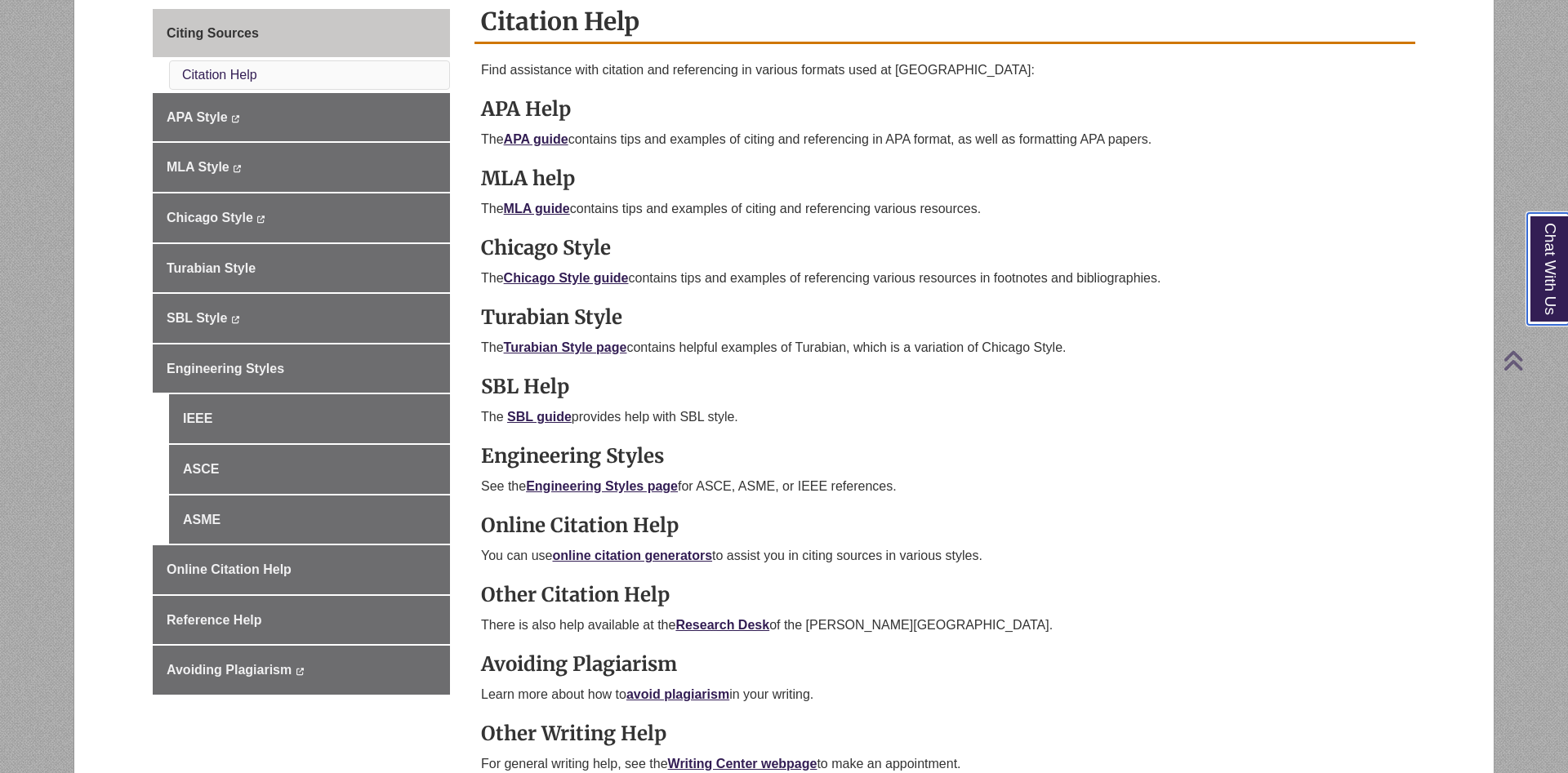
scroll to position [583, 0]
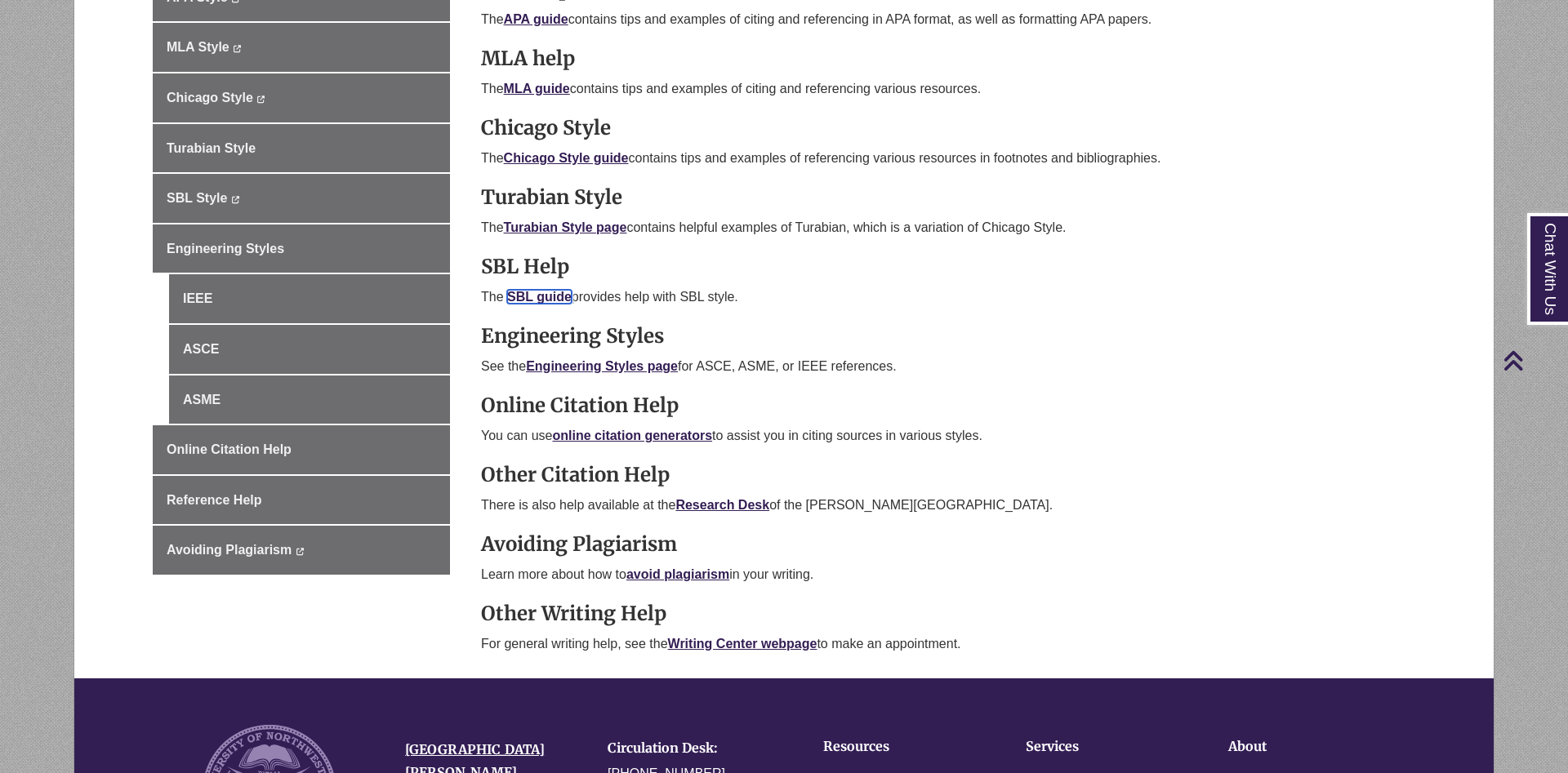
click at [536, 298] on link "SBL guide" at bounding box center [540, 296] width 65 height 14
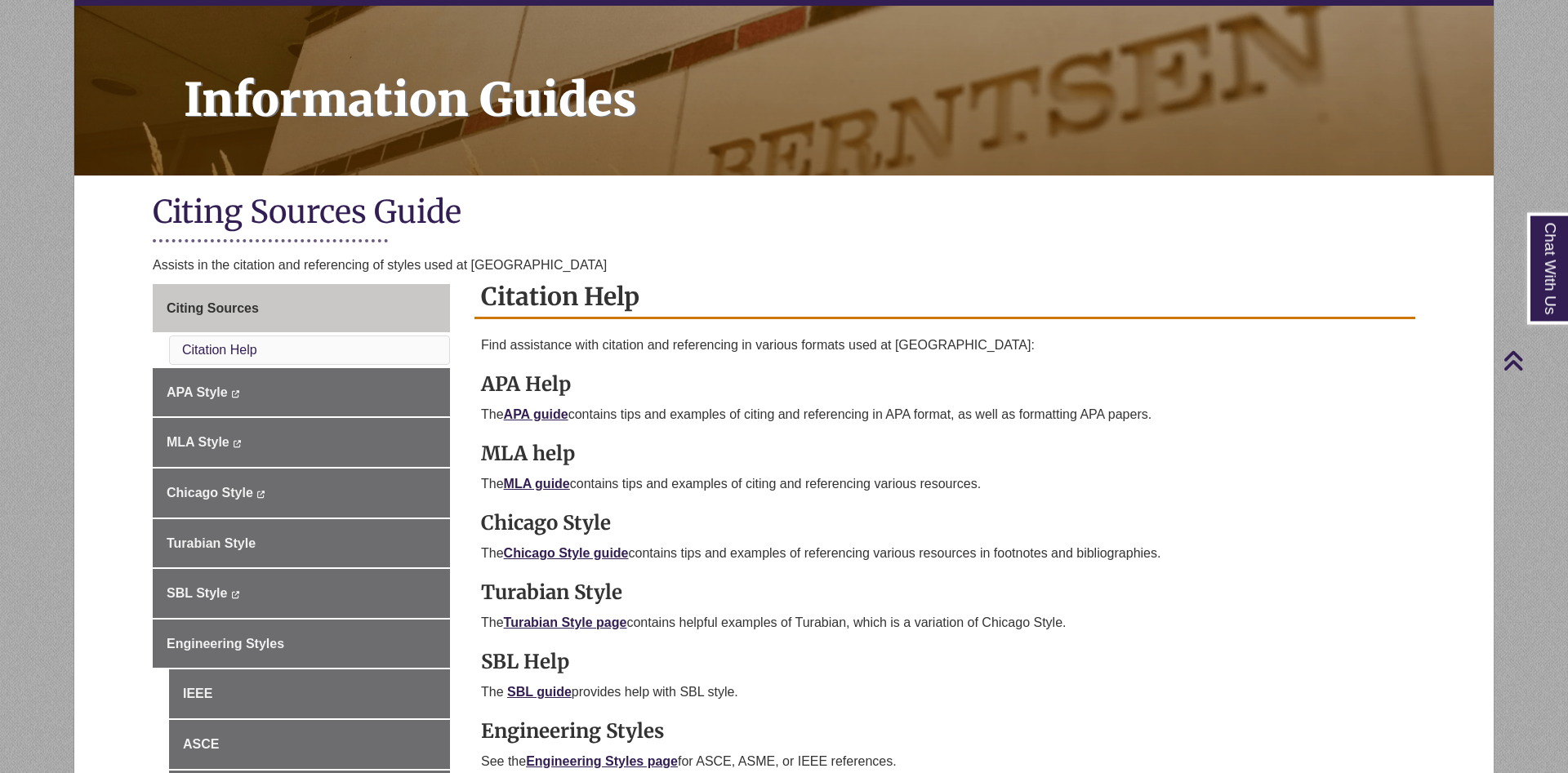
scroll to position [166, 0]
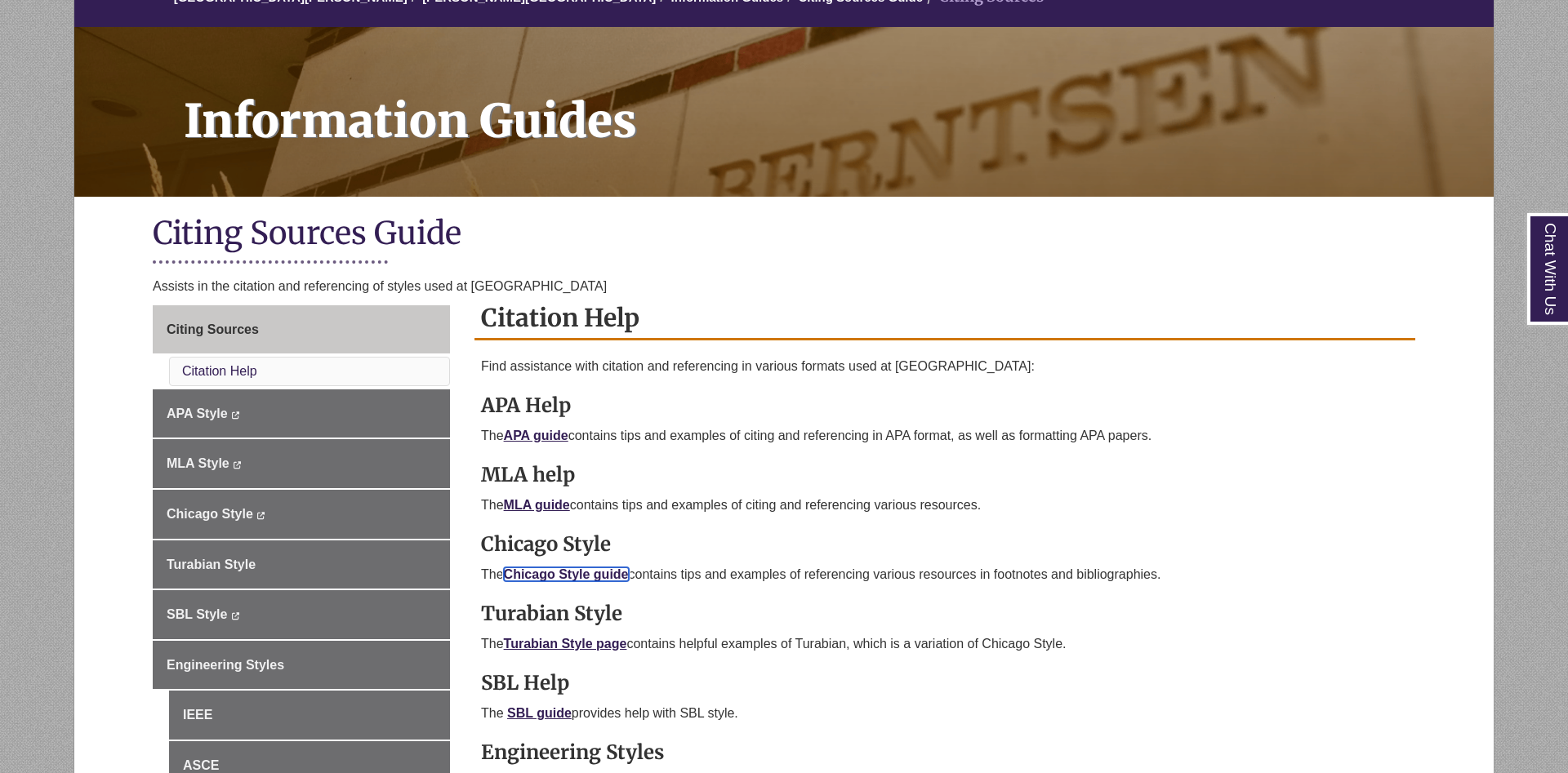
click at [597, 574] on link "Chicago Style guide" at bounding box center [566, 574] width 125 height 14
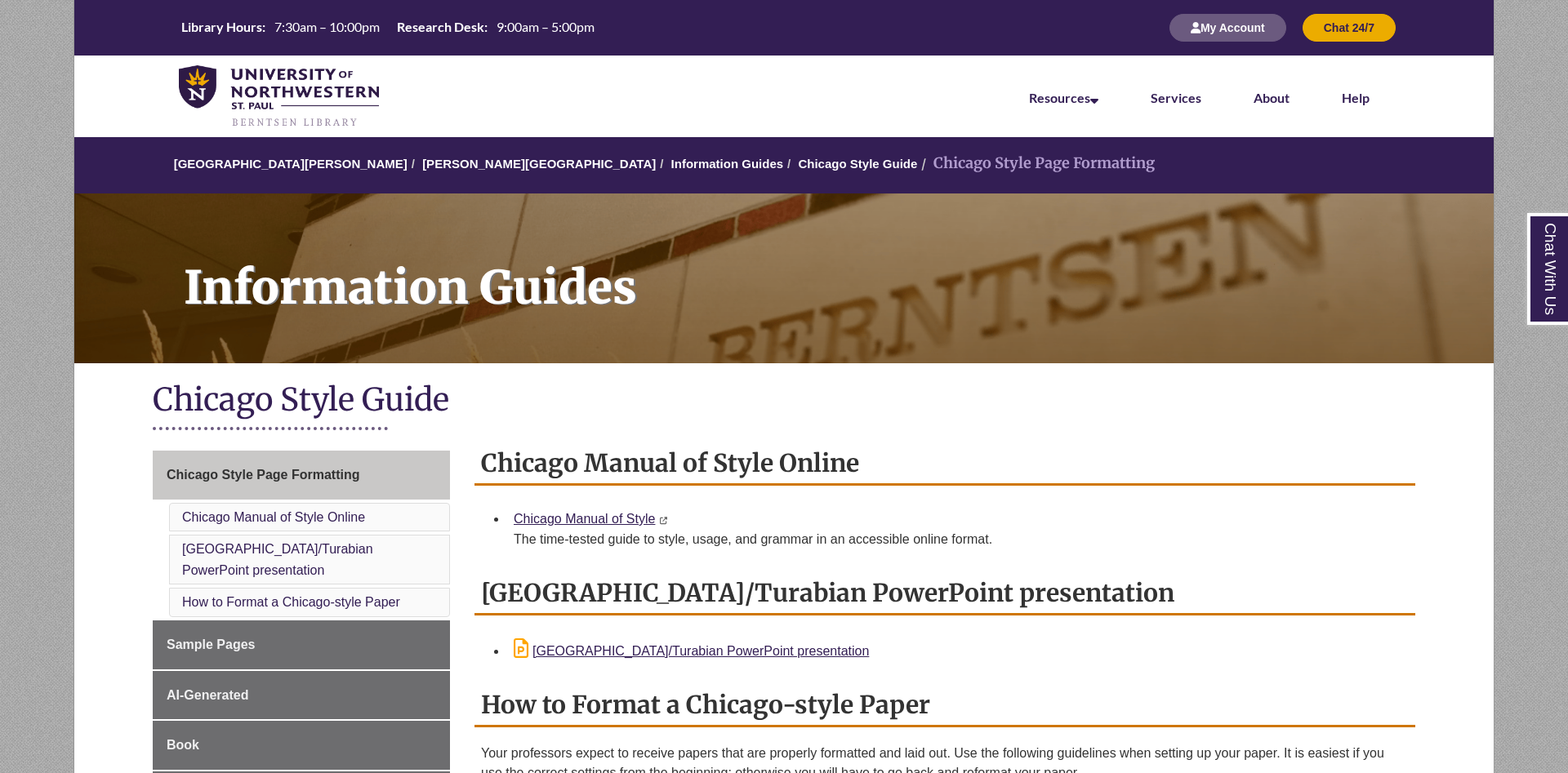
scroll to position [166, 0]
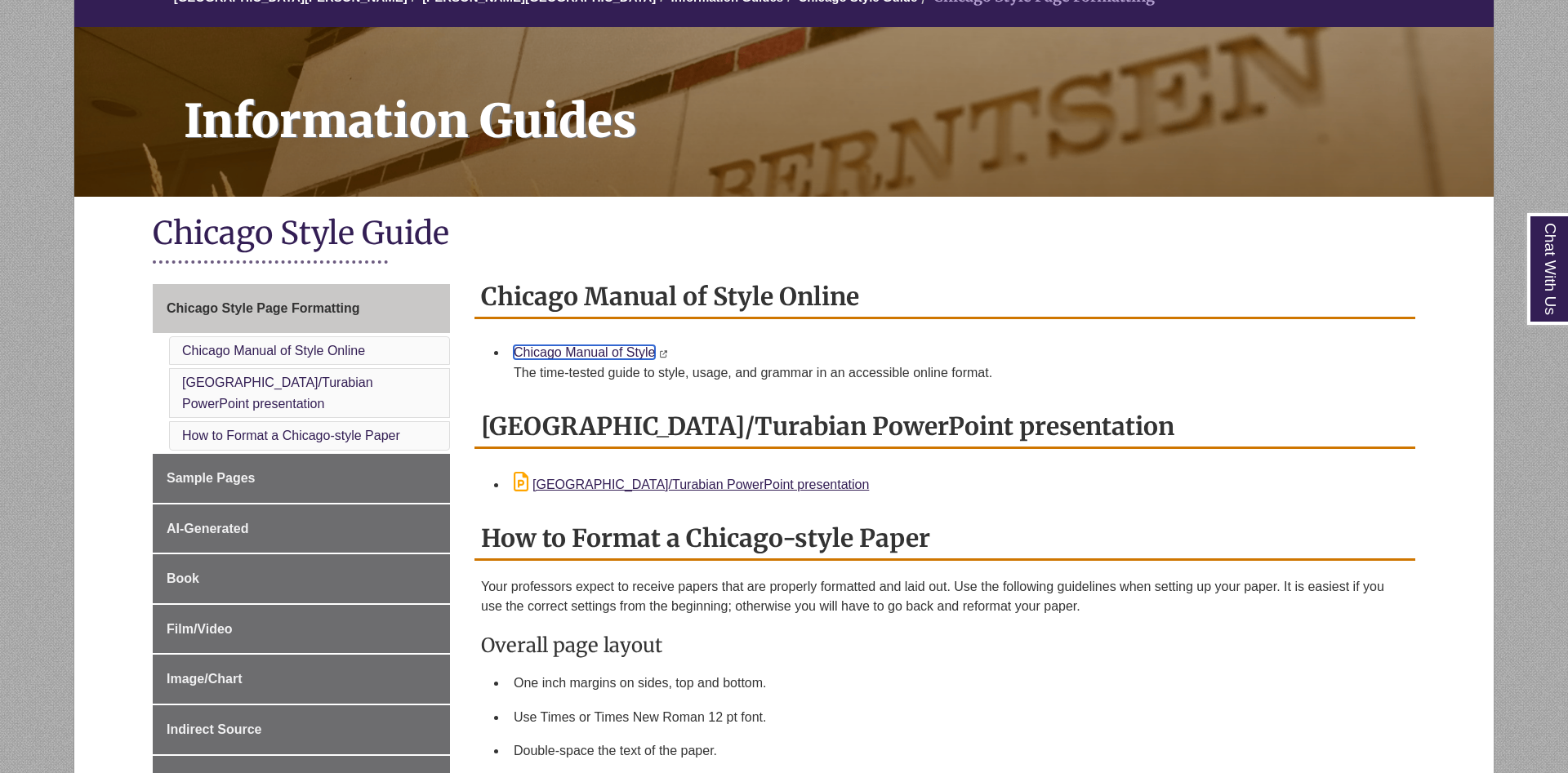
click at [569, 354] on link "Chicago Manual of Style" at bounding box center [584, 352] width 141 height 14
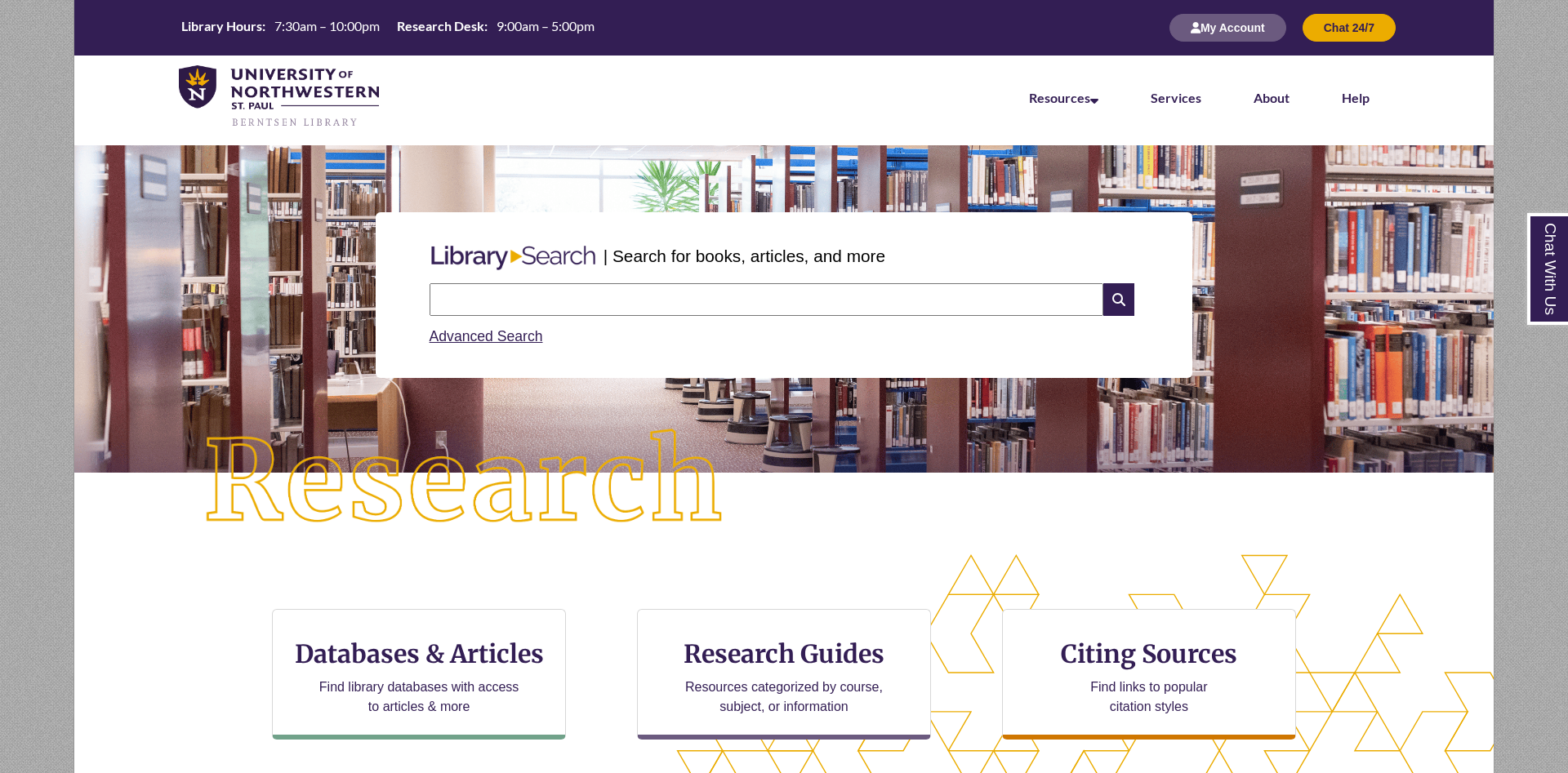
click at [814, 302] on input "text" at bounding box center [766, 299] width 674 height 32
type input "**********"
click at [891, 307] on input "text" at bounding box center [766, 299] width 674 height 32
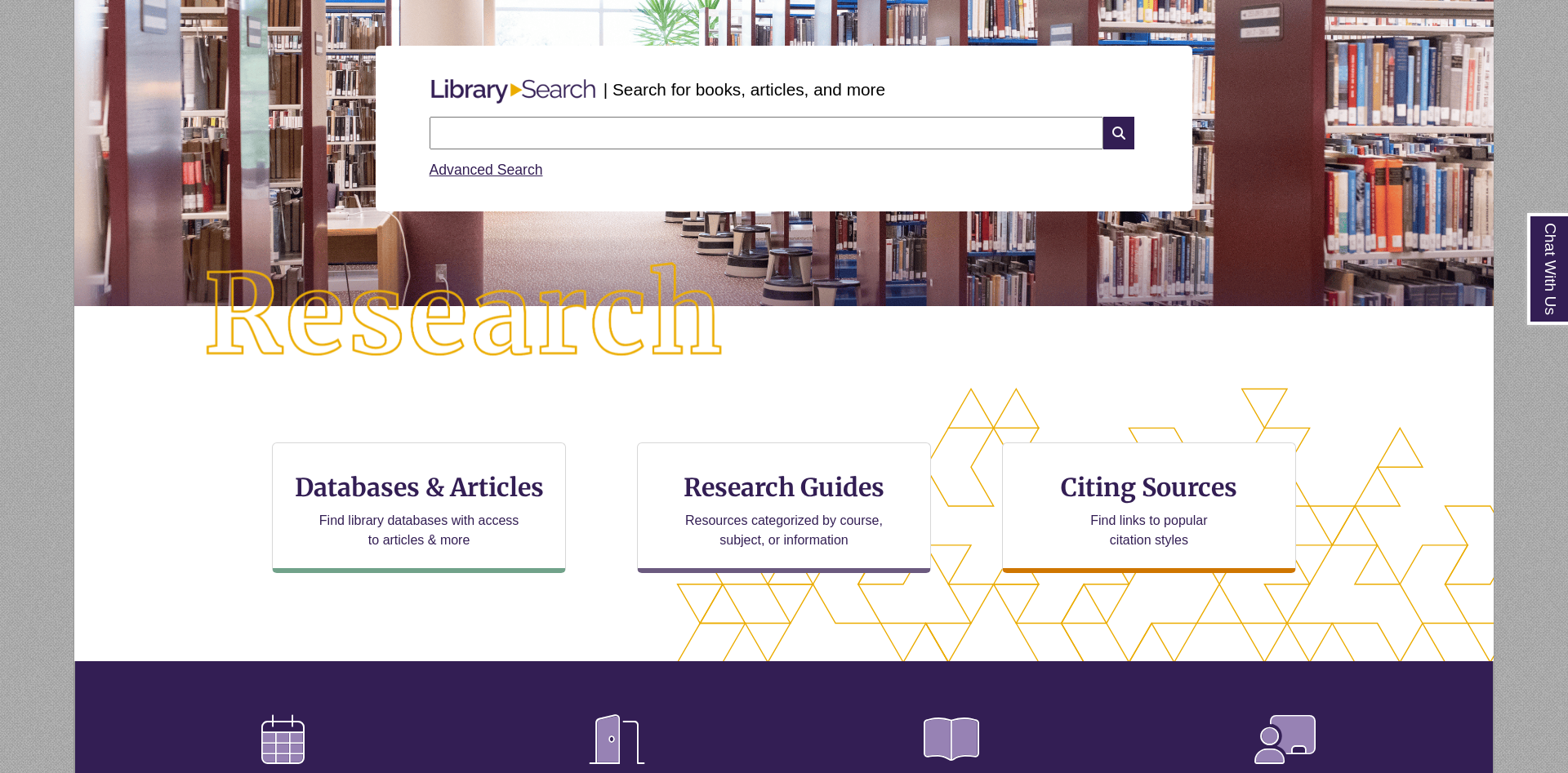
scroll to position [83, 0]
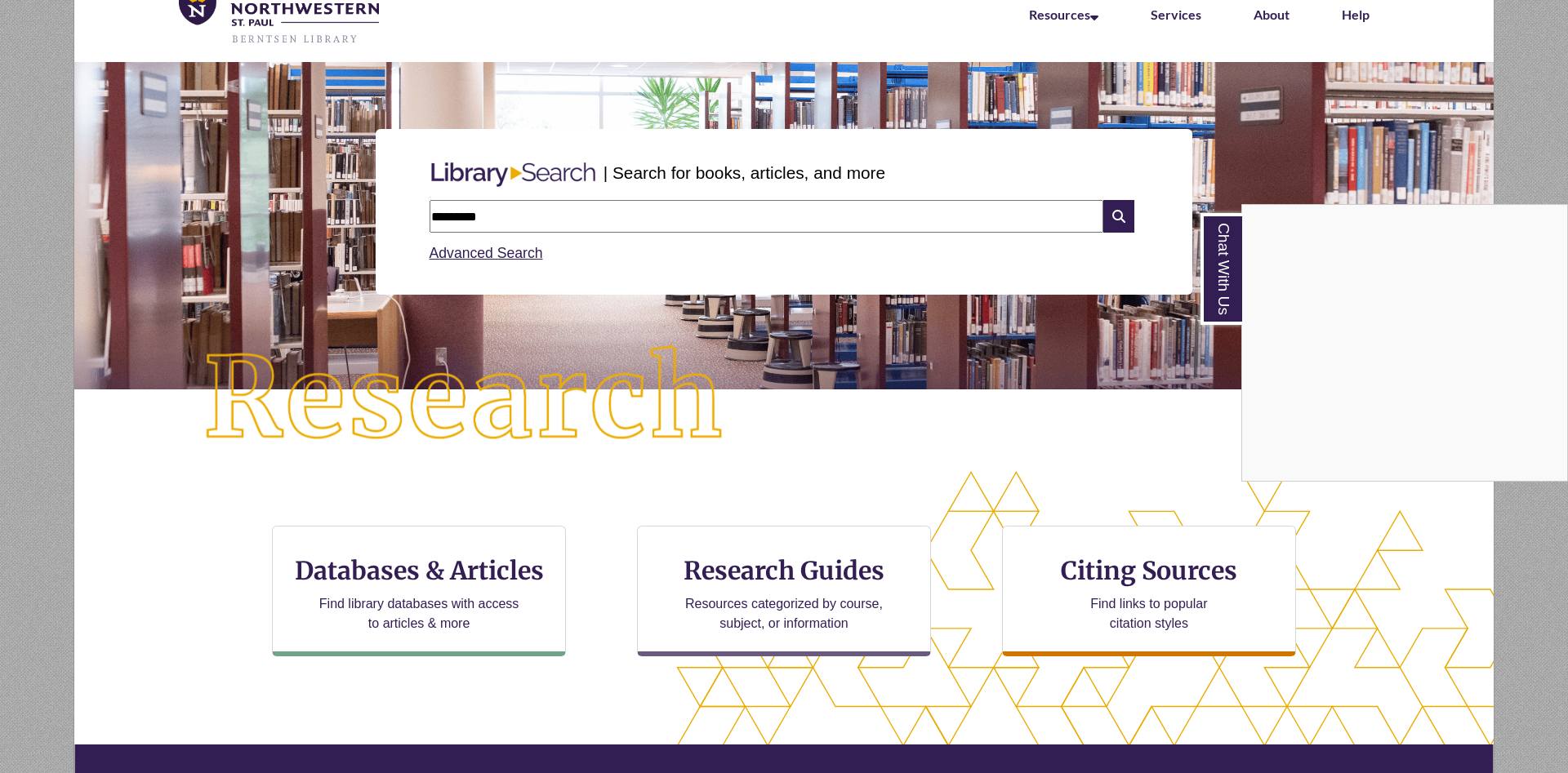
type input "*********"
